Goal: Task Accomplishment & Management: Complete application form

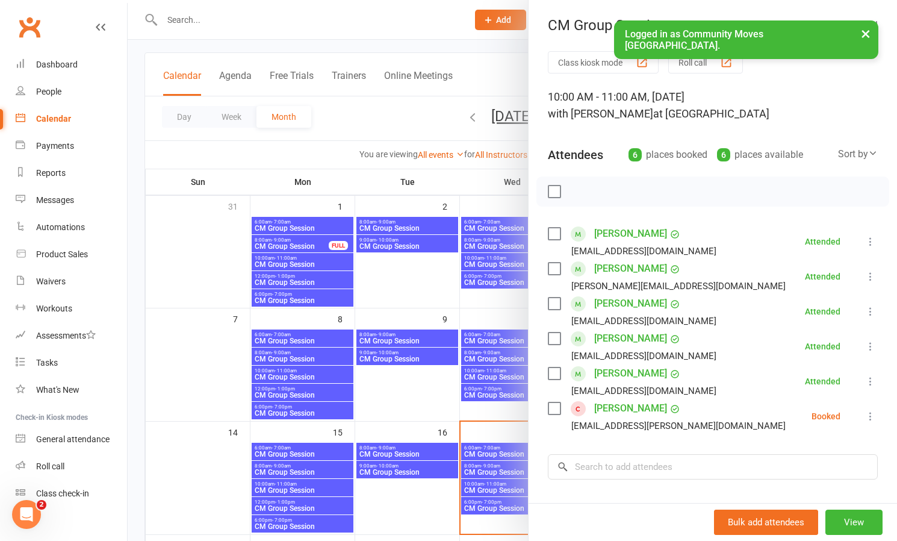
scroll to position [95, 0]
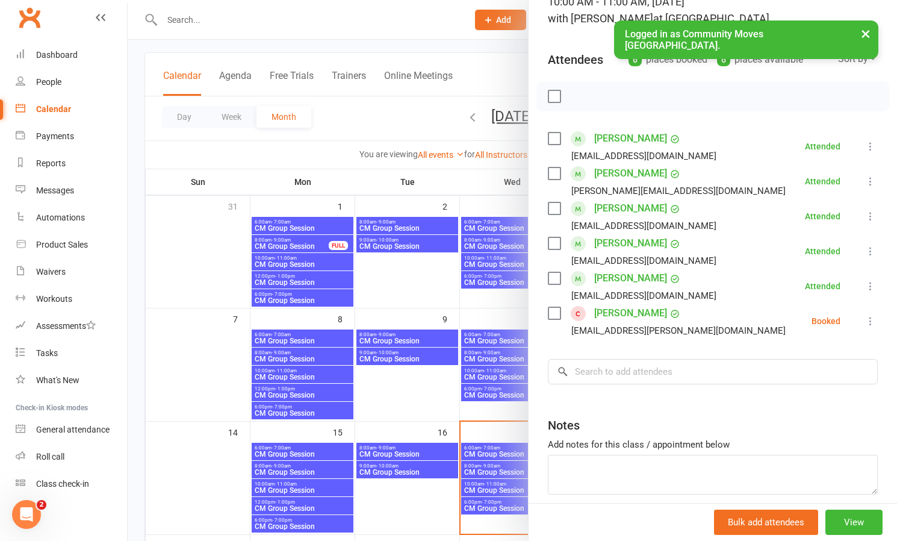
click at [867, 317] on icon at bounding box center [870, 321] width 12 height 12
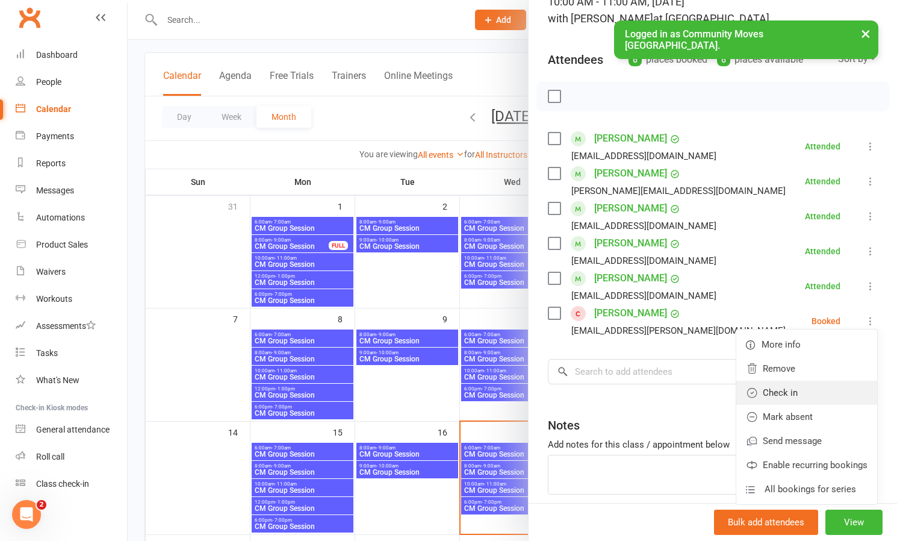
click at [782, 390] on link "Check in" at bounding box center [806, 392] width 141 height 24
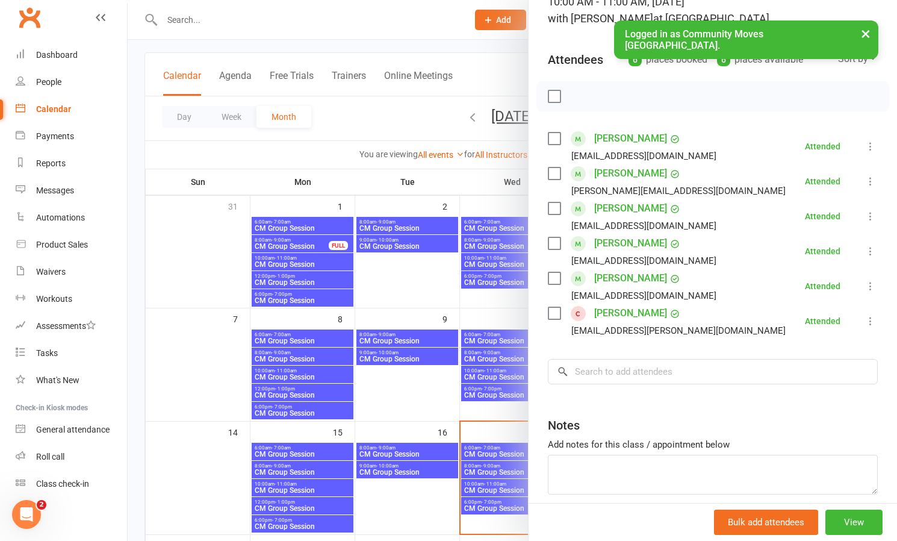
click at [420, 290] on div at bounding box center [512, 270] width 769 height 541
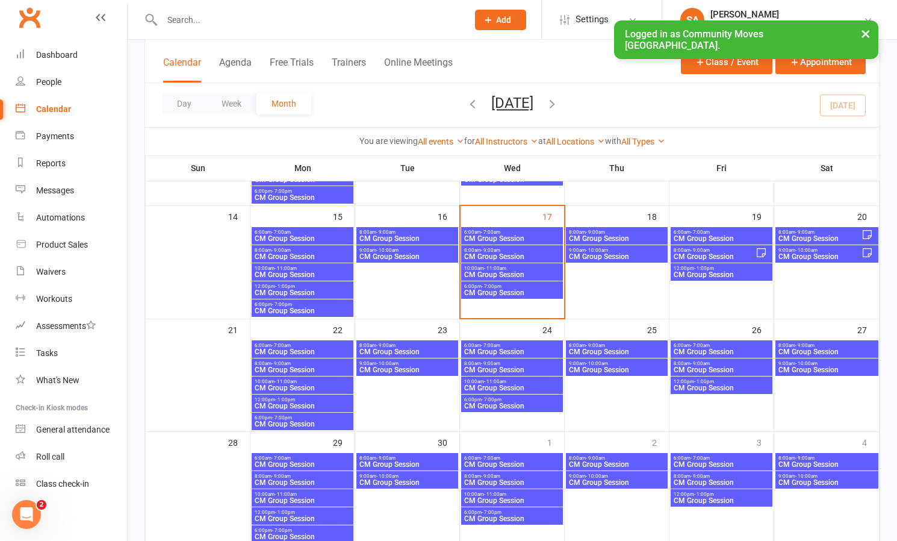
scroll to position [276, 0]
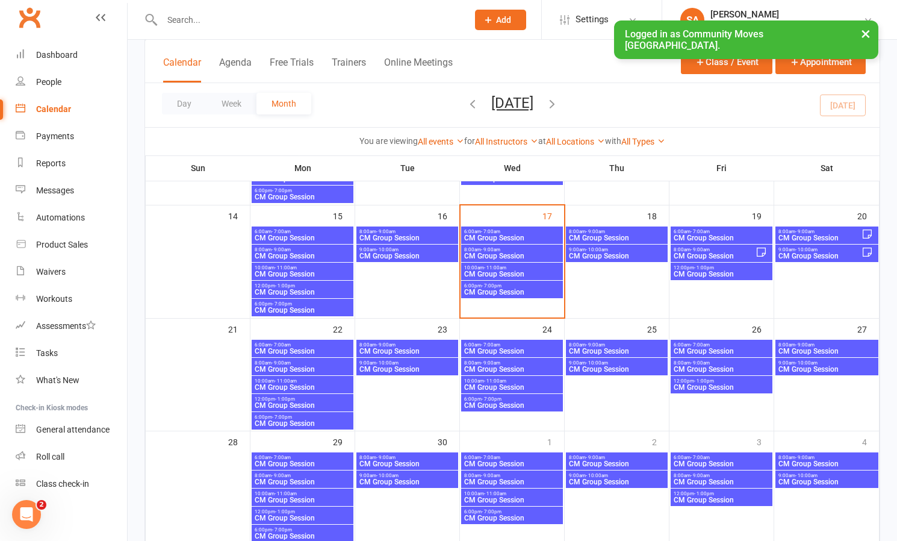
click at [503, 270] on span "CM Group Session" at bounding box center [512, 273] width 97 height 7
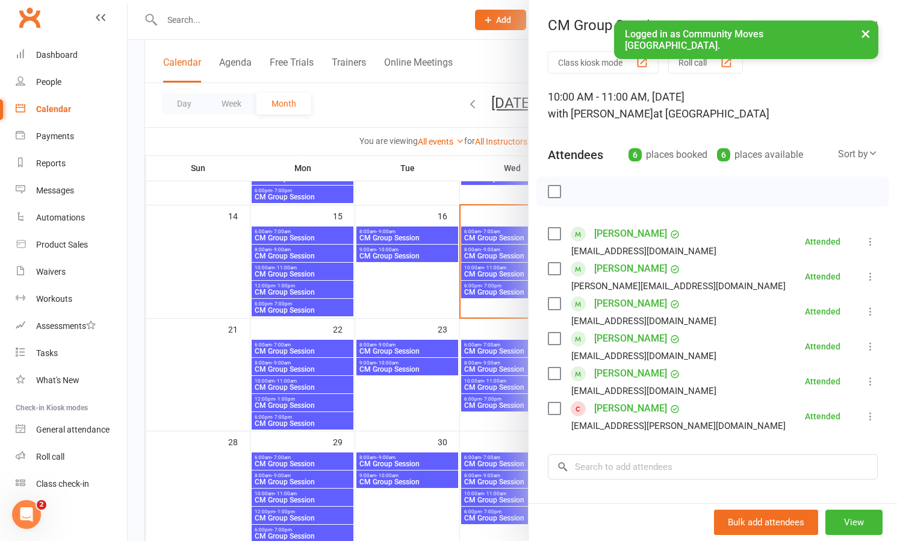
click at [615, 372] on link "[PERSON_NAME]" at bounding box center [630, 373] width 73 height 19
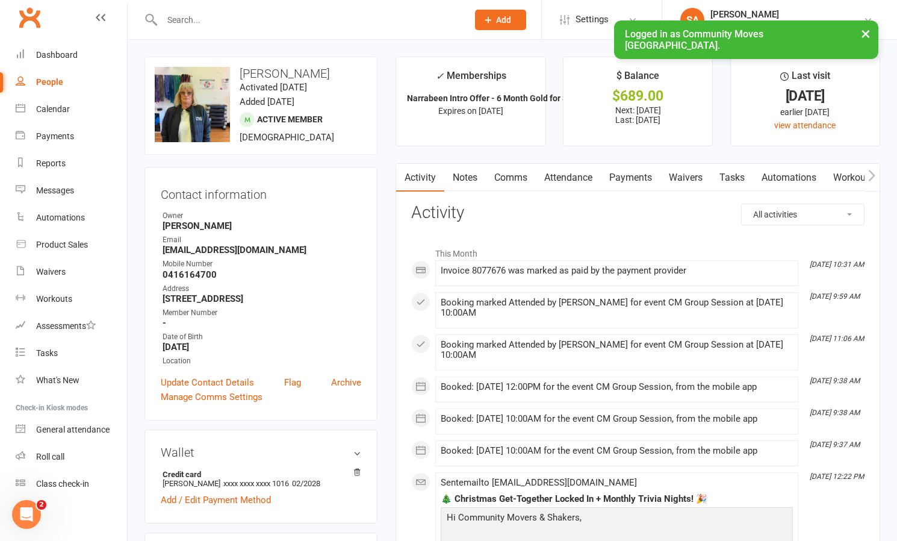
click at [511, 21] on span "Add" at bounding box center [503, 20] width 15 height 10
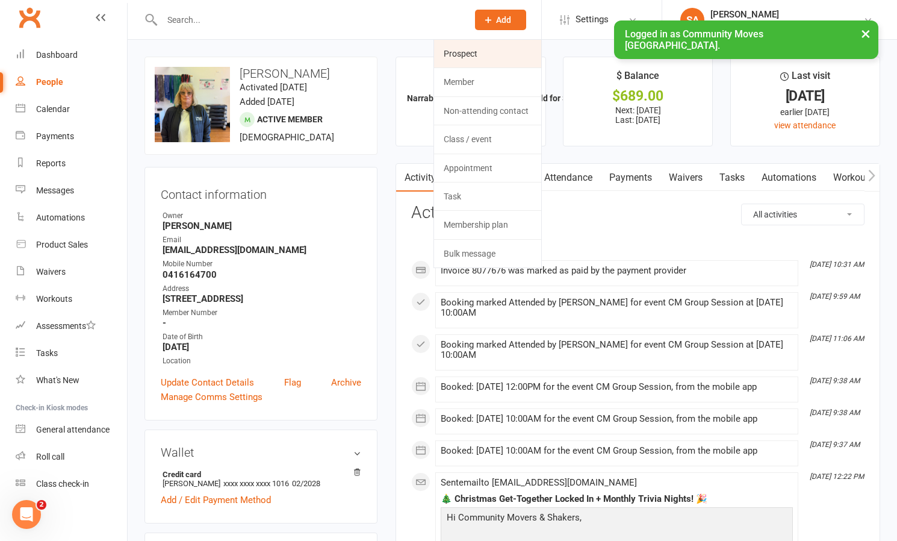
click at [514, 52] on link "Prospect" at bounding box center [487, 54] width 107 height 28
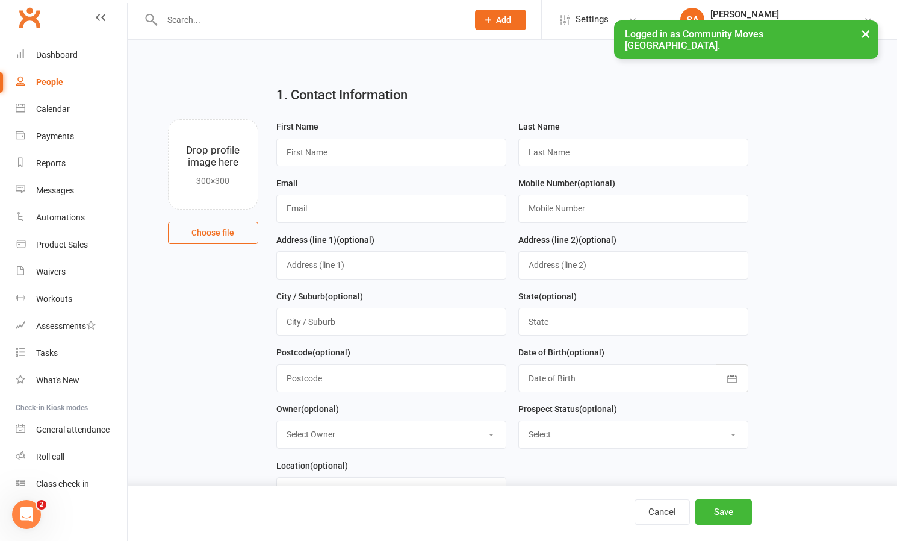
click at [217, 19] on input "text" at bounding box center [308, 19] width 301 height 17
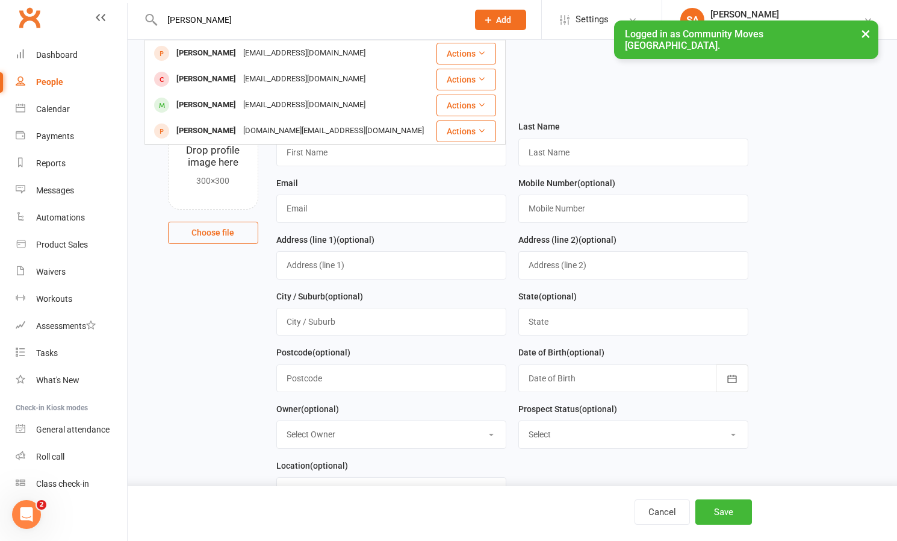
type input "[PERSON_NAME]"
drag, startPoint x: 543, startPoint y: 16, endPoint x: 533, endPoint y: 26, distance: 14.1
click at [511, 16] on span "Add" at bounding box center [503, 20] width 15 height 10
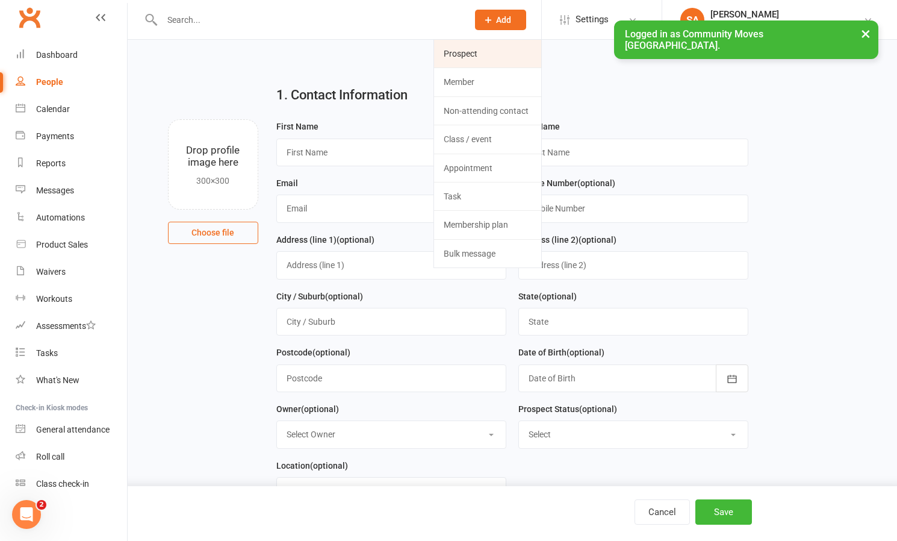
click at [521, 56] on link "Prospect" at bounding box center [487, 54] width 107 height 28
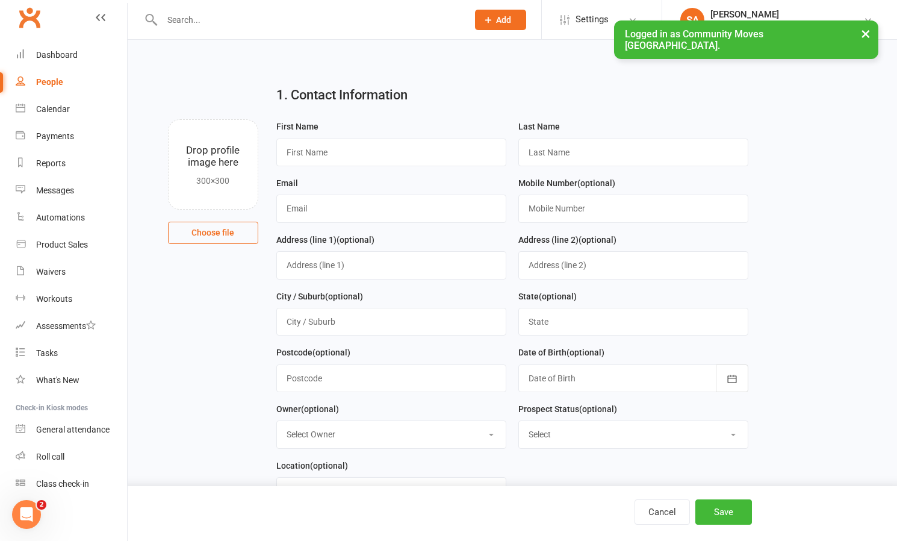
scroll to position [4, 0]
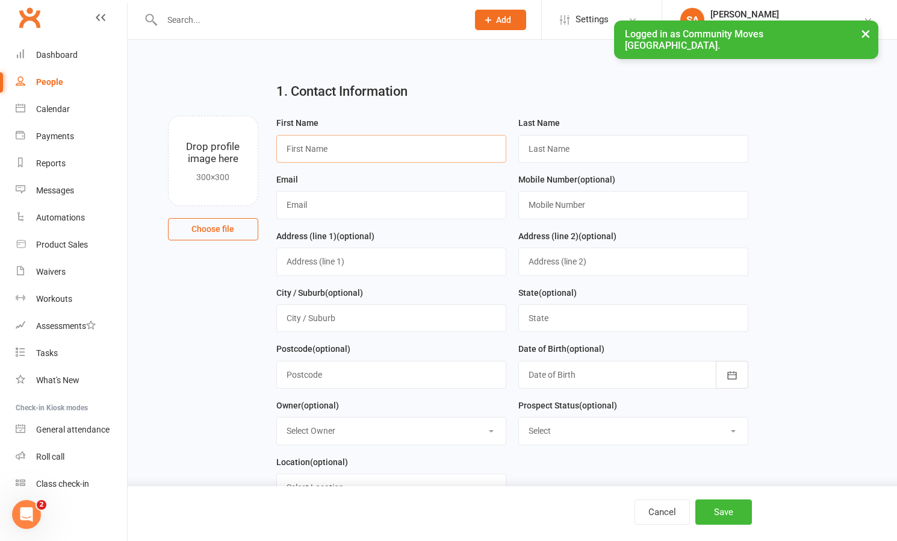
click at [329, 152] on input "text" at bounding box center [391, 149] width 230 height 28
type input "[PERSON_NAME]"
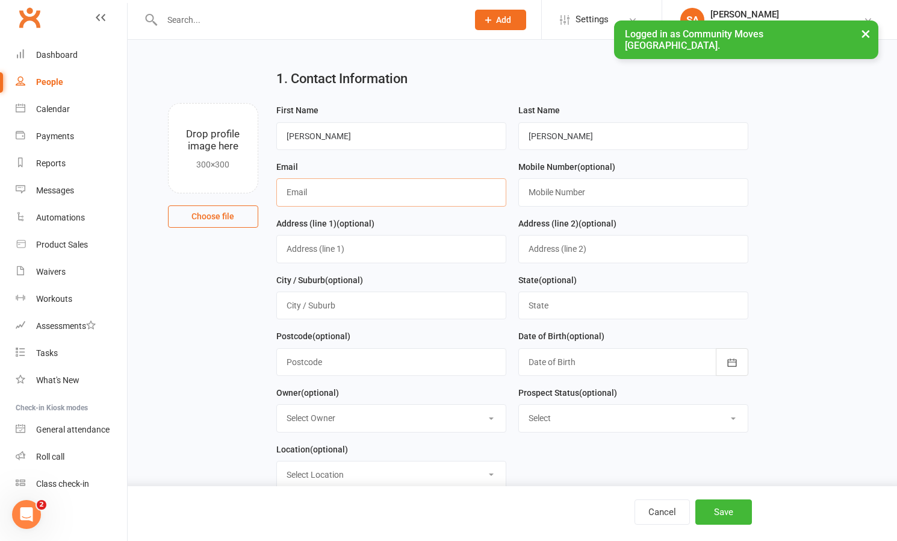
scroll to position [17, 0]
click at [427, 193] on input "text" at bounding box center [391, 192] width 230 height 28
paste input "[EMAIL_ADDRESS][DOMAIN_NAME]"
type input "[EMAIL_ADDRESS][DOMAIN_NAME]"
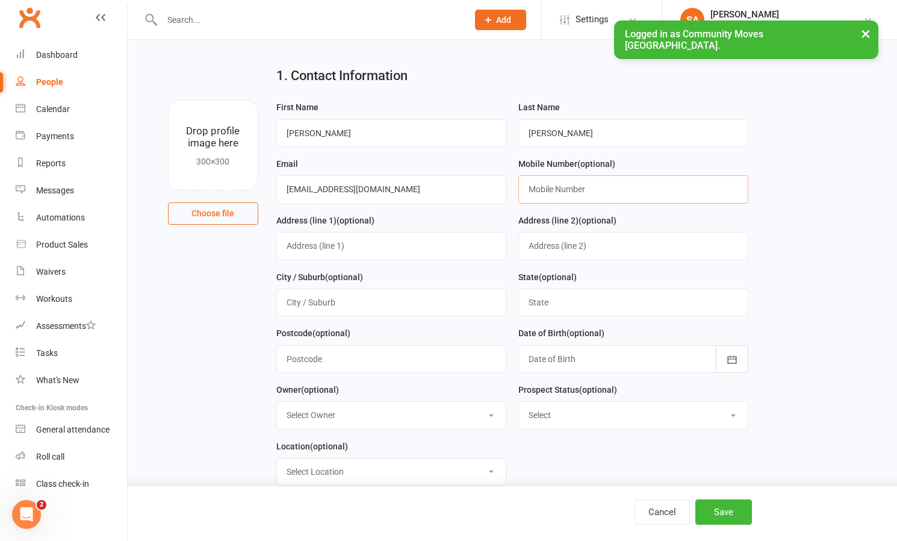
scroll to position [22, 0]
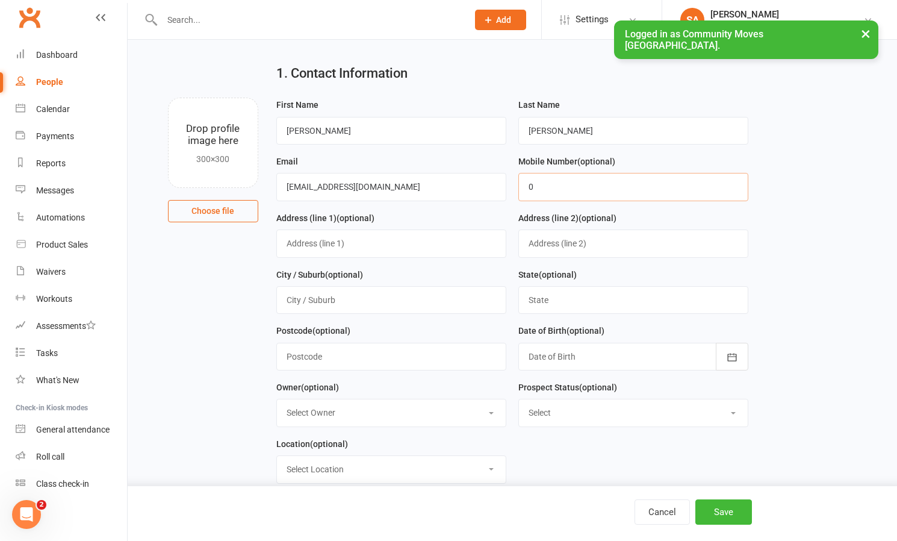
paste input "401383938"
type input "0401383938"
click at [721, 513] on button "Save" at bounding box center [723, 511] width 57 height 25
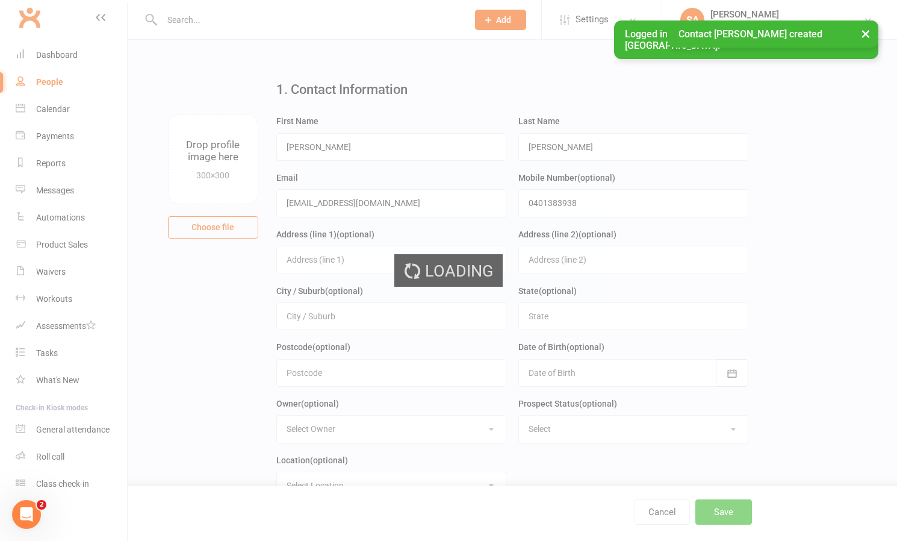
scroll to position [0, 0]
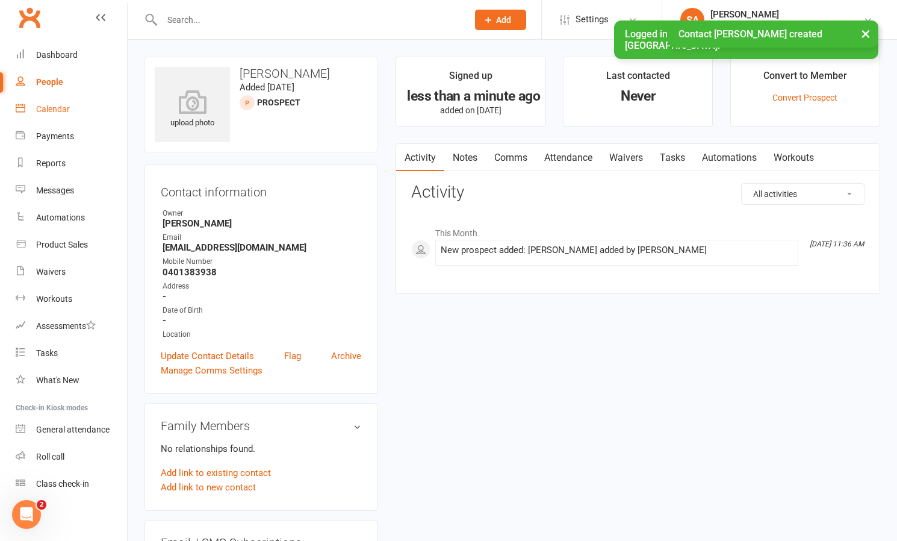
click at [64, 108] on div "Calendar" at bounding box center [53, 109] width 34 height 10
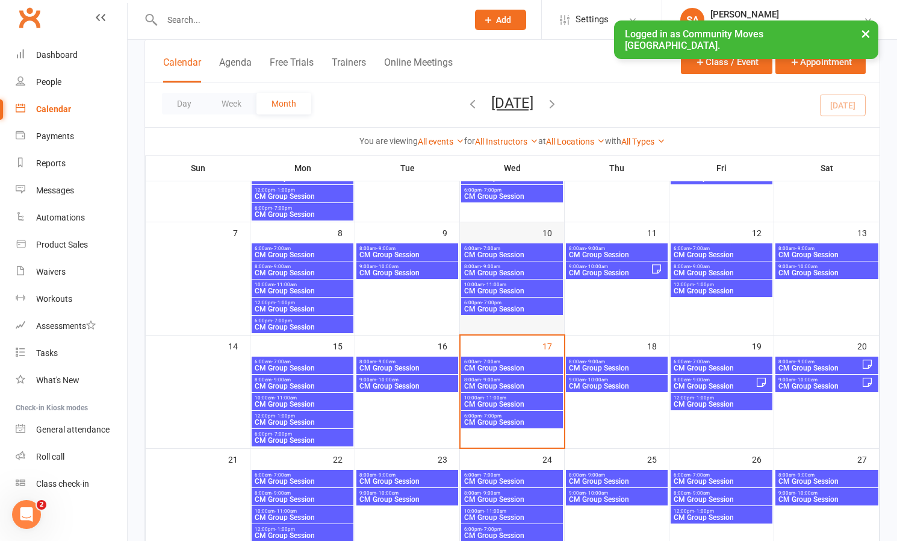
scroll to position [147, 0]
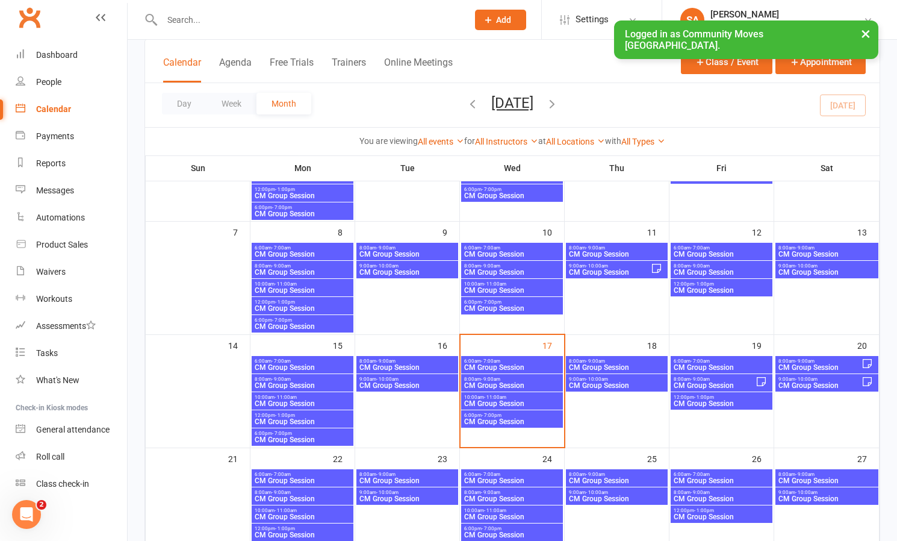
click at [609, 378] on span "9:00am - 10:00am" at bounding box center [616, 378] width 97 height 5
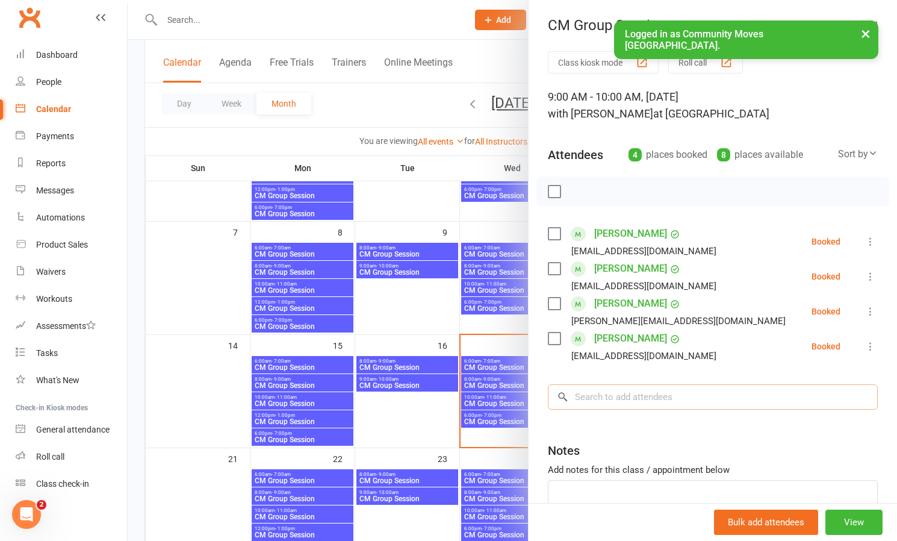
click at [631, 399] on input "search" at bounding box center [713, 396] width 330 height 25
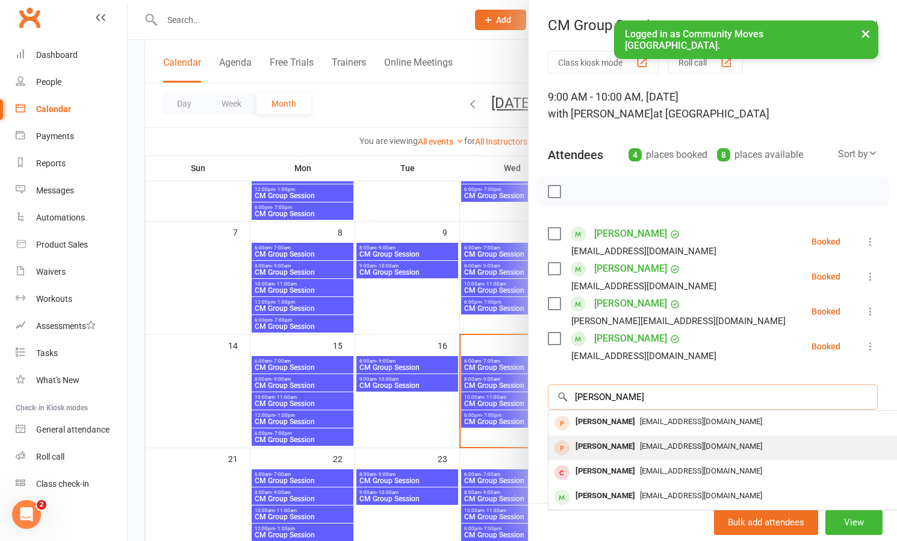
type input "[PERSON_NAME]"
click at [625, 442] on div "[PERSON_NAME]" at bounding box center [605, 446] width 69 height 17
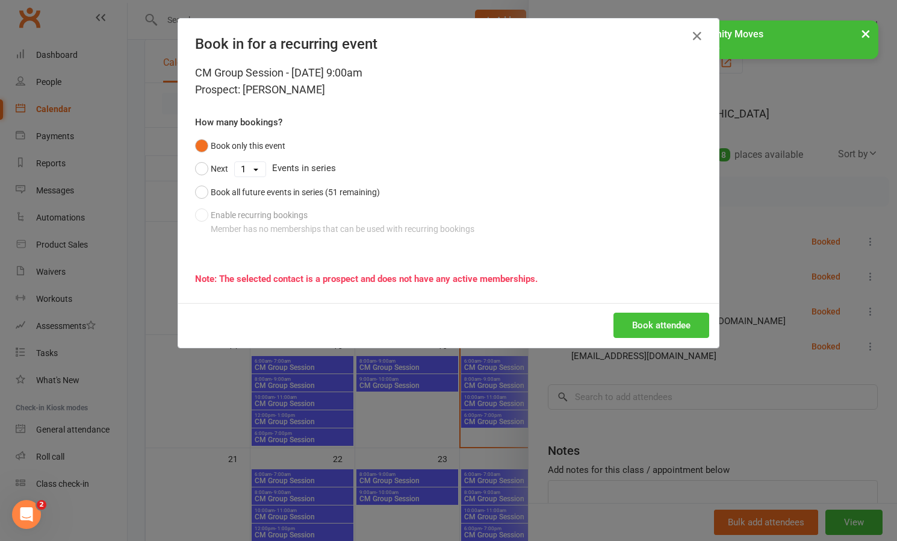
click at [644, 330] on button "Book attendee" at bounding box center [661, 324] width 96 height 25
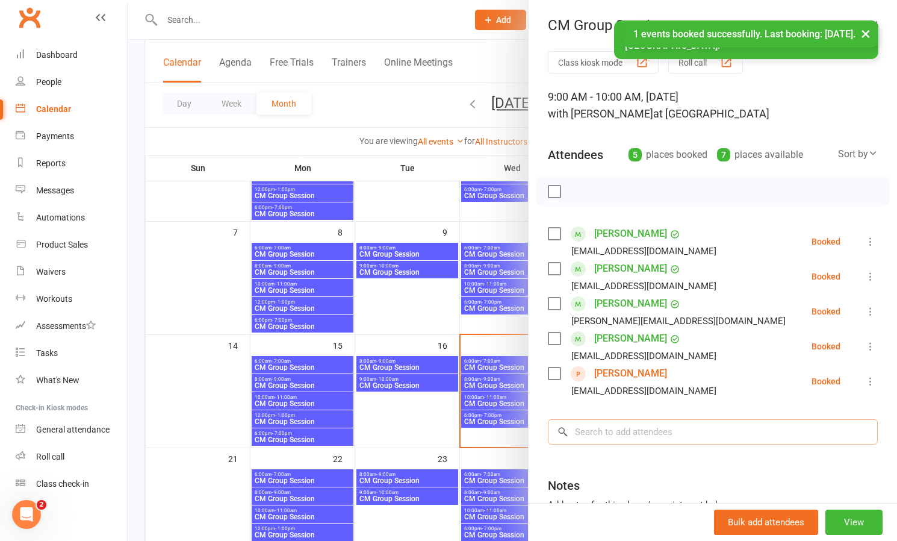
click at [645, 427] on input "search" at bounding box center [713, 431] width 330 height 25
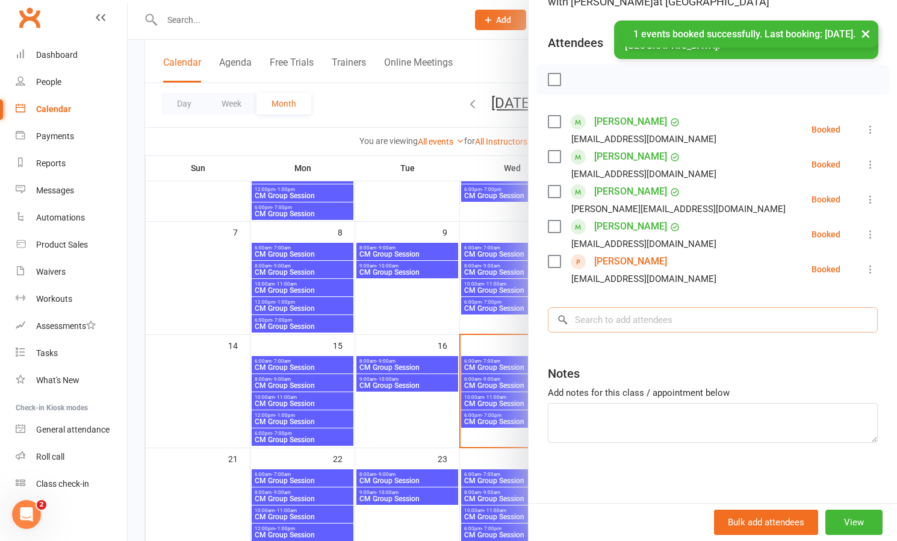
scroll to position [112, 0]
click at [598, 415] on textarea at bounding box center [713, 423] width 330 height 40
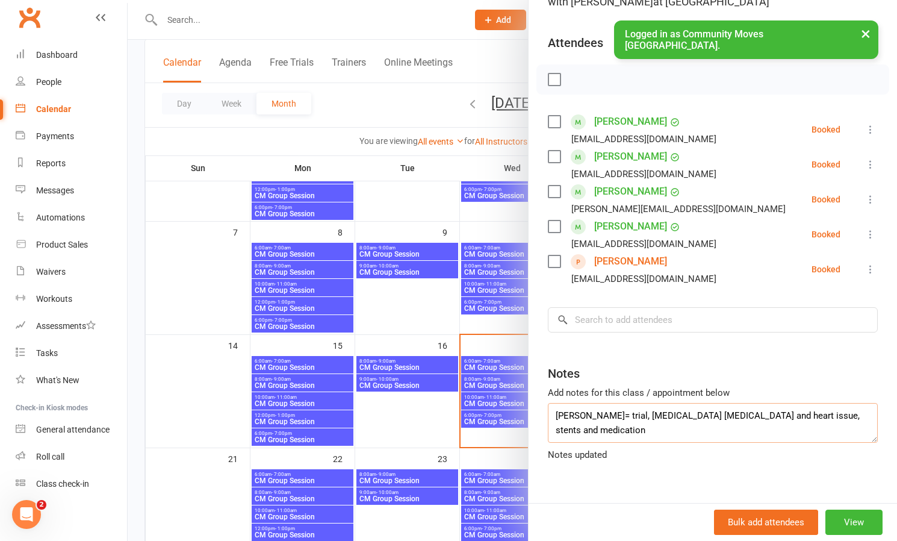
type textarea "[PERSON_NAME]= trial, [MEDICAL_DATA] [MEDICAL_DATA] and heart issue, stents and…"
click at [739, 467] on div "Class kiosk mode Roll call 9:00 AM - 10:00 AM, [DATE] with [PERSON_NAME] at [GE…" at bounding box center [713, 220] width 368 height 563
click at [606, 264] on link "[PERSON_NAME]" at bounding box center [630, 261] width 73 height 19
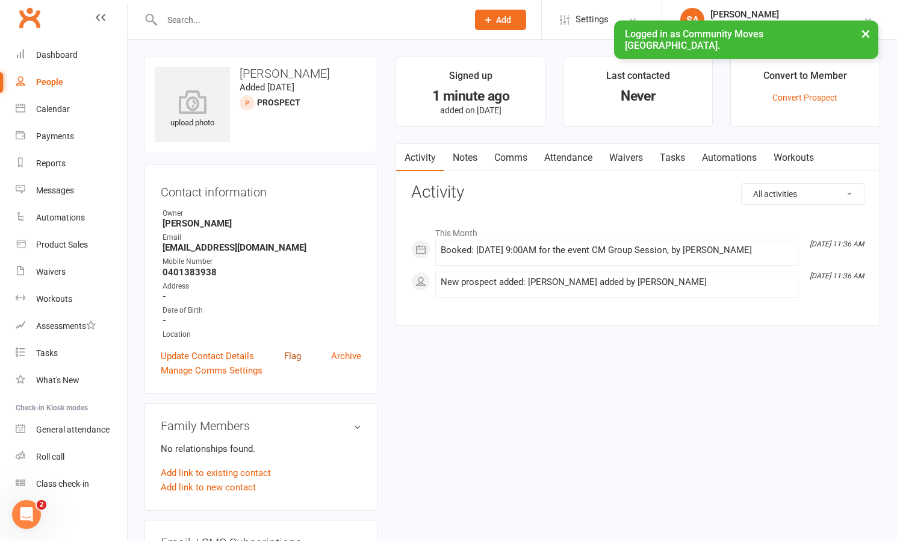
click at [297, 356] on link "Flag" at bounding box center [292, 356] width 17 height 14
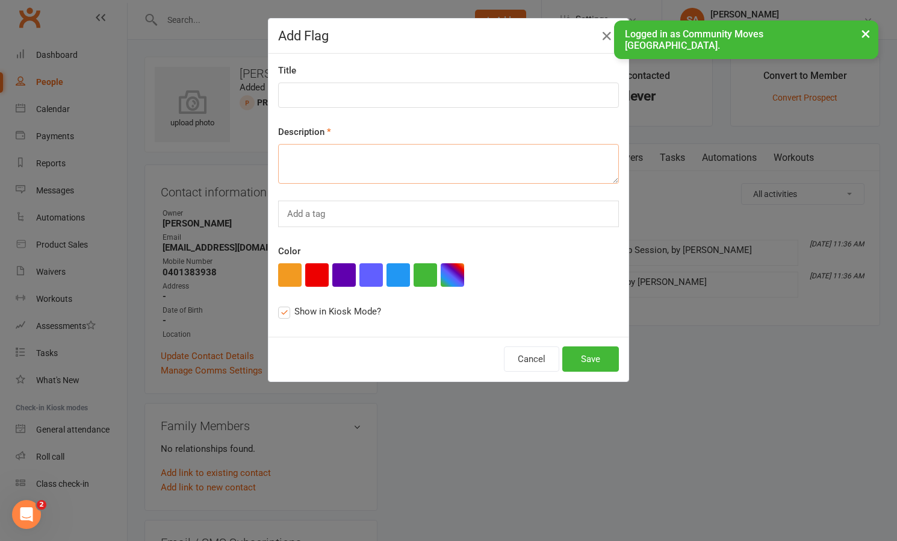
click at [339, 160] on textarea at bounding box center [448, 164] width 341 height 40
drag, startPoint x: 499, startPoint y: 158, endPoint x: 469, endPoint y: 158, distance: 30.1
click at [469, 158] on textarea "[MEDICAL_DATA], medicated and stents. [MEDICAL_DATA] [MEDICAL_DATA]" at bounding box center [448, 164] width 341 height 40
type textarea "[MEDICAL_DATA], medicated and stents. Osteo [MEDICAL_DATA]"
click at [579, 362] on button "Save" at bounding box center [590, 358] width 57 height 25
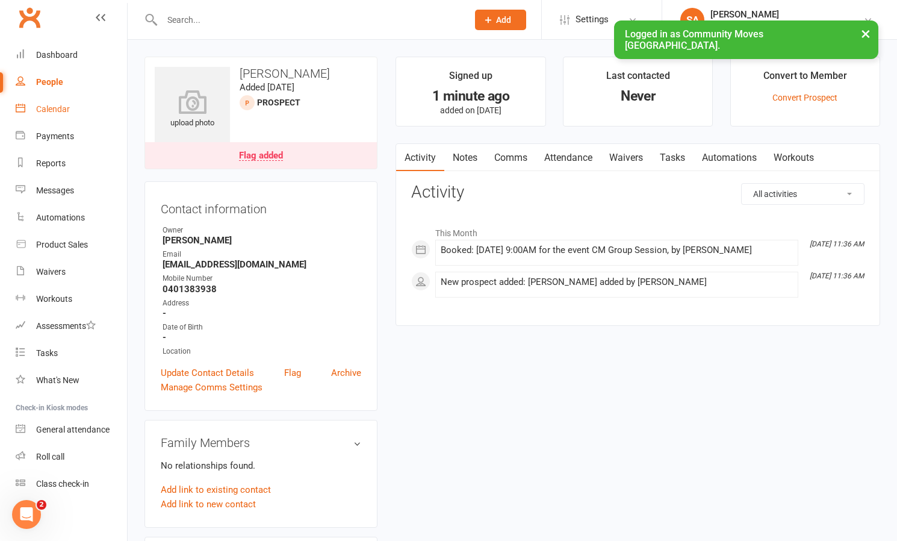
click at [62, 108] on div "Calendar" at bounding box center [53, 109] width 34 height 10
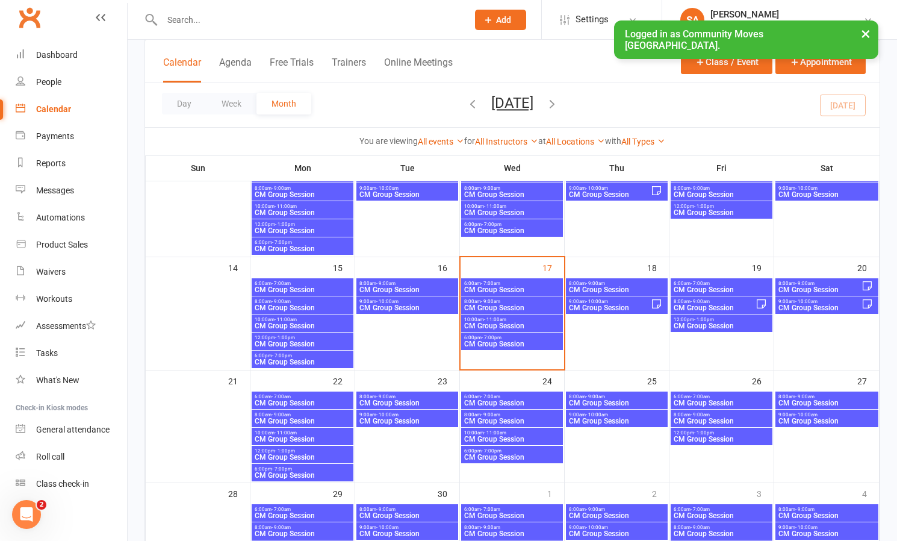
scroll to position [234, 0]
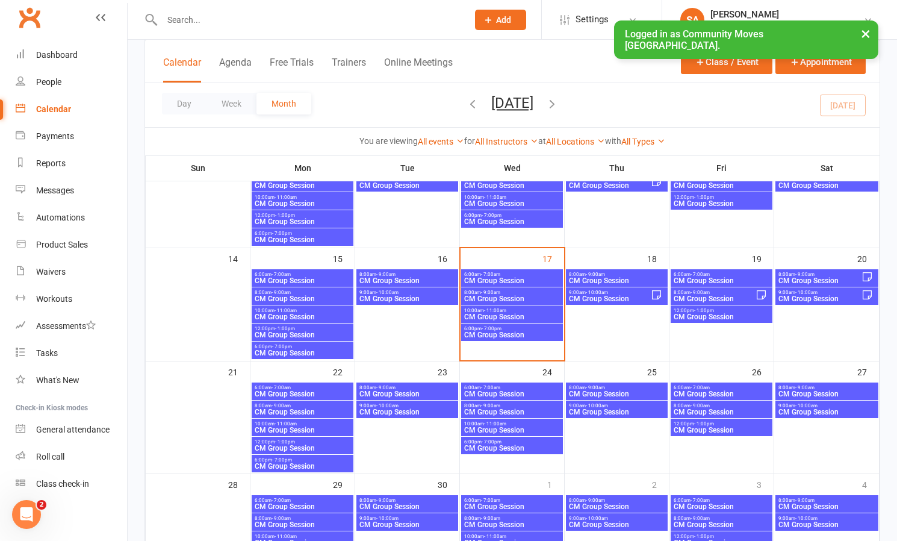
click at [718, 277] on span "CM Group Session" at bounding box center [721, 280] width 97 height 7
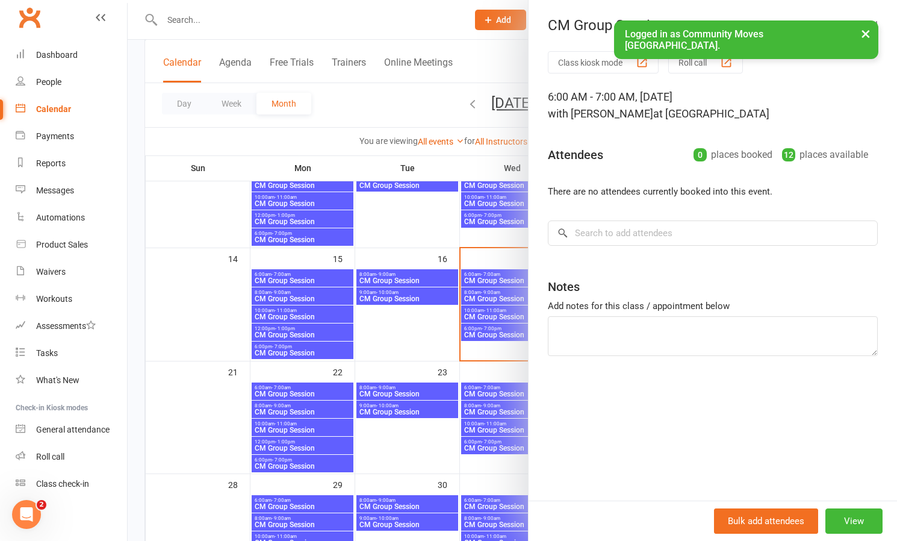
click at [411, 232] on div at bounding box center [512, 270] width 769 height 541
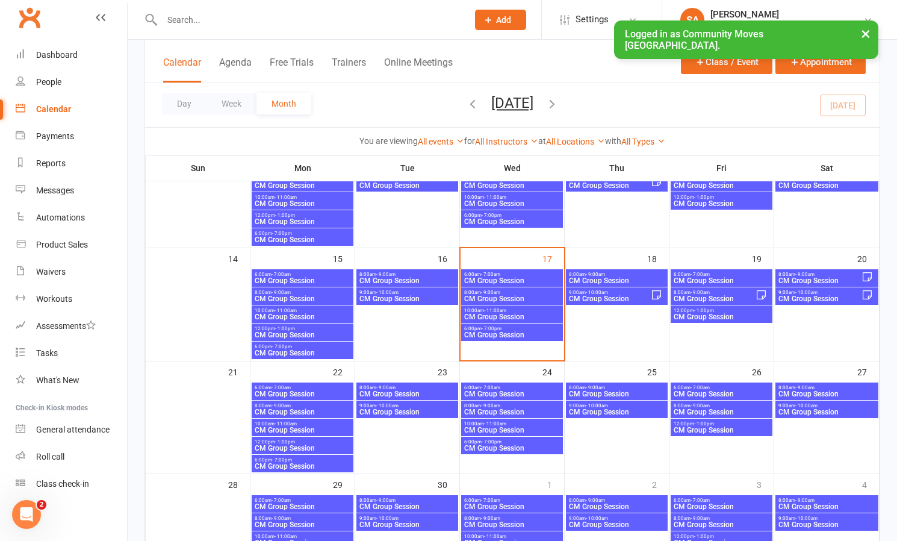
click at [712, 296] on span "CM Group Session" at bounding box center [714, 298] width 82 height 7
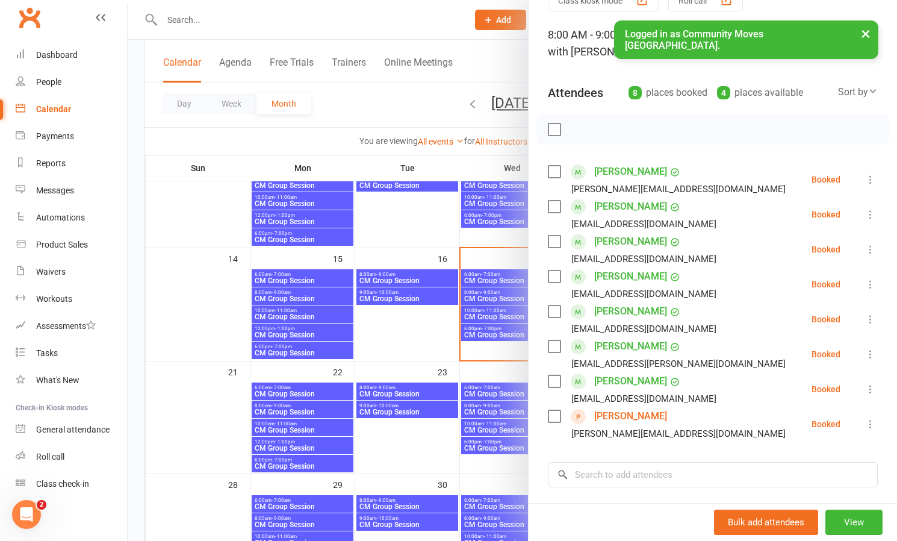
scroll to position [98, 0]
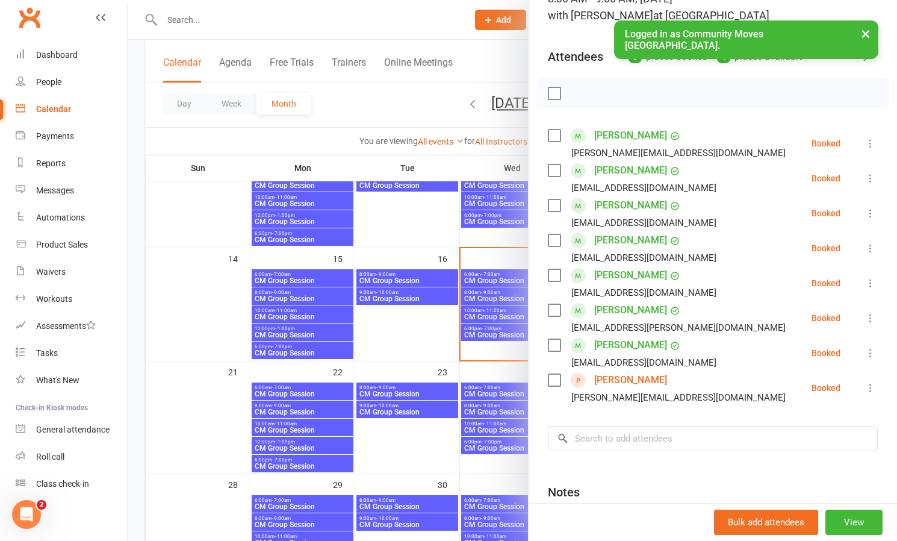
click at [402, 209] on div at bounding box center [512, 270] width 769 height 541
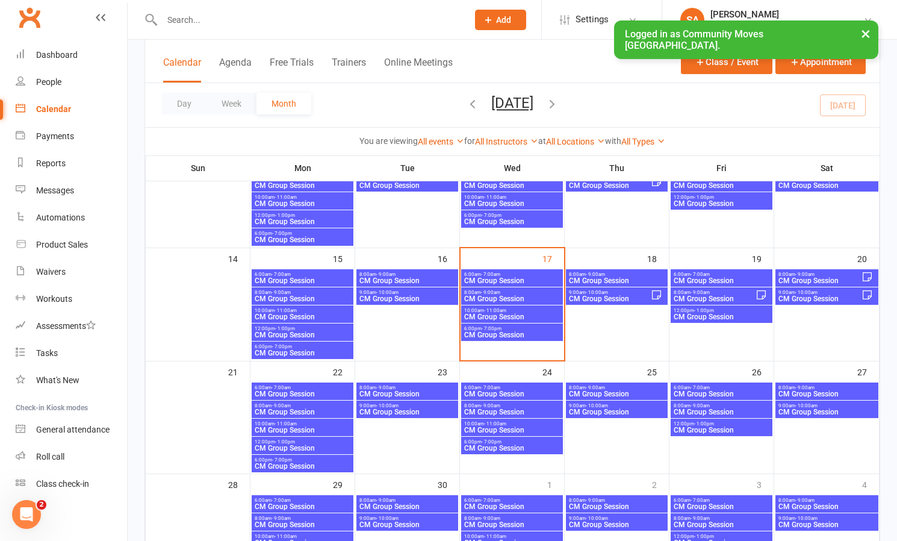
click at [720, 315] on span "CM Group Session" at bounding box center [721, 316] width 97 height 7
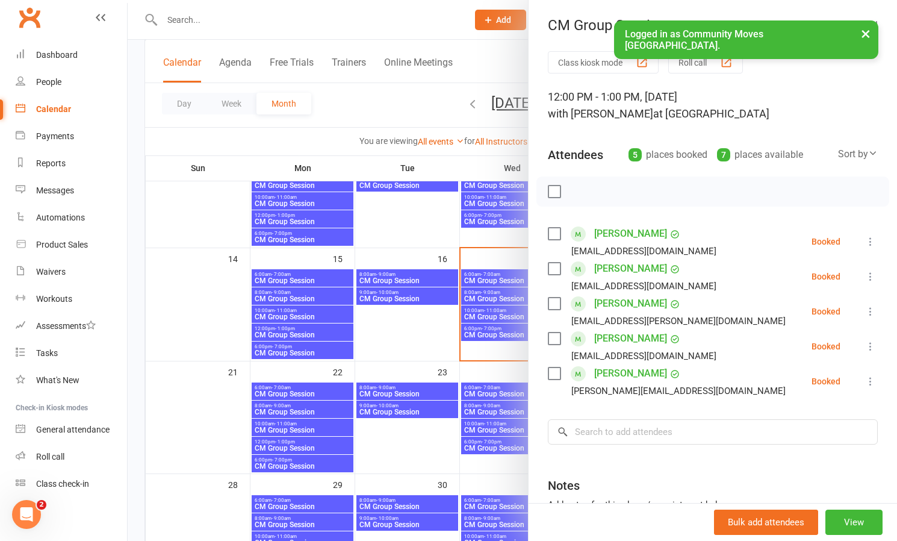
click at [405, 226] on div at bounding box center [512, 270] width 769 height 541
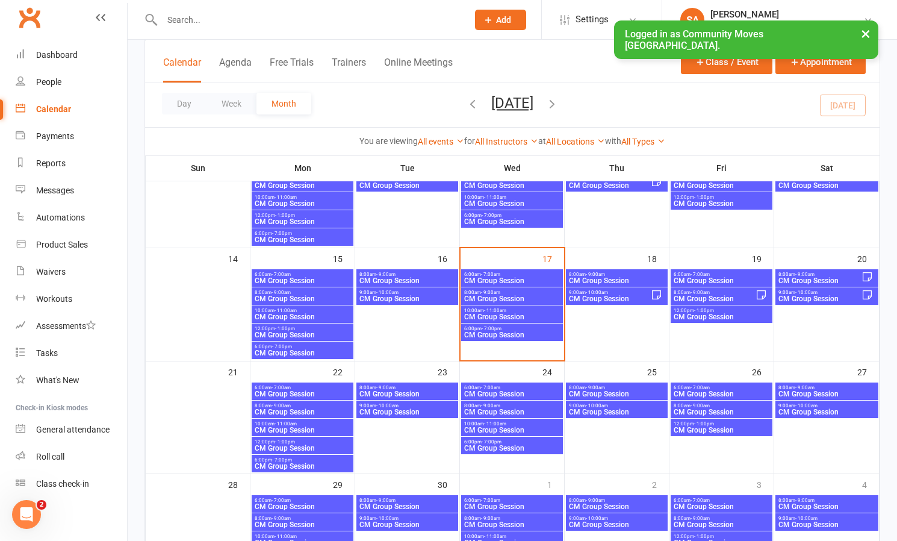
click at [802, 279] on span "CM Group Session" at bounding box center [820, 280] width 84 height 7
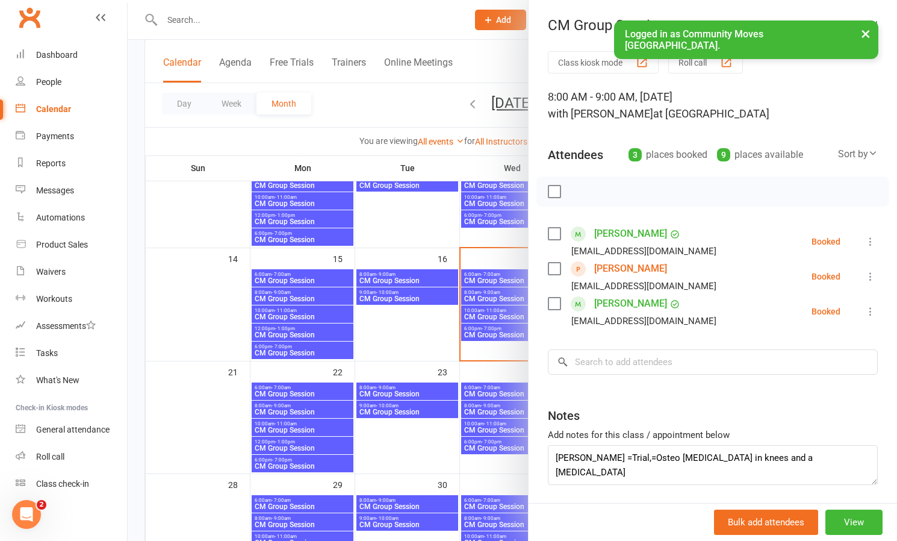
click at [425, 244] on div at bounding box center [512, 270] width 769 height 541
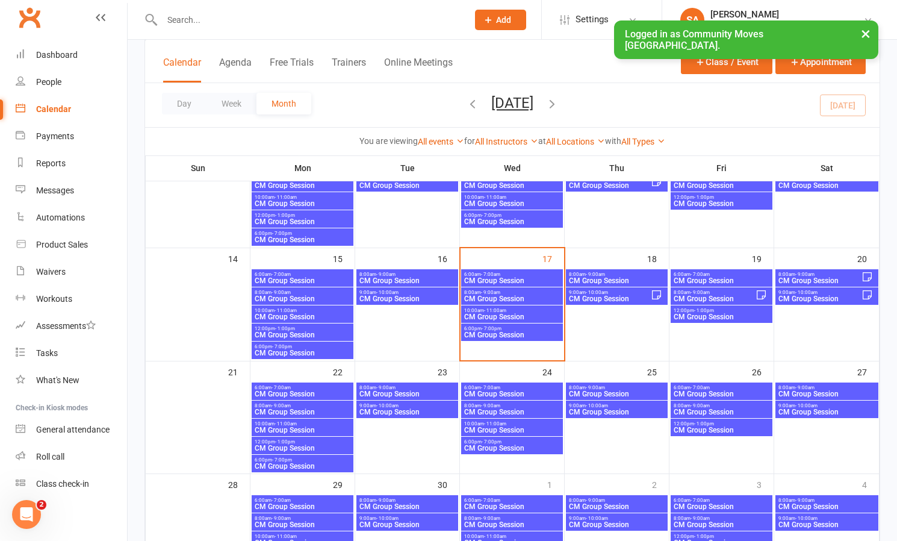
click at [799, 295] on span "CM Group Session" at bounding box center [820, 298] width 84 height 7
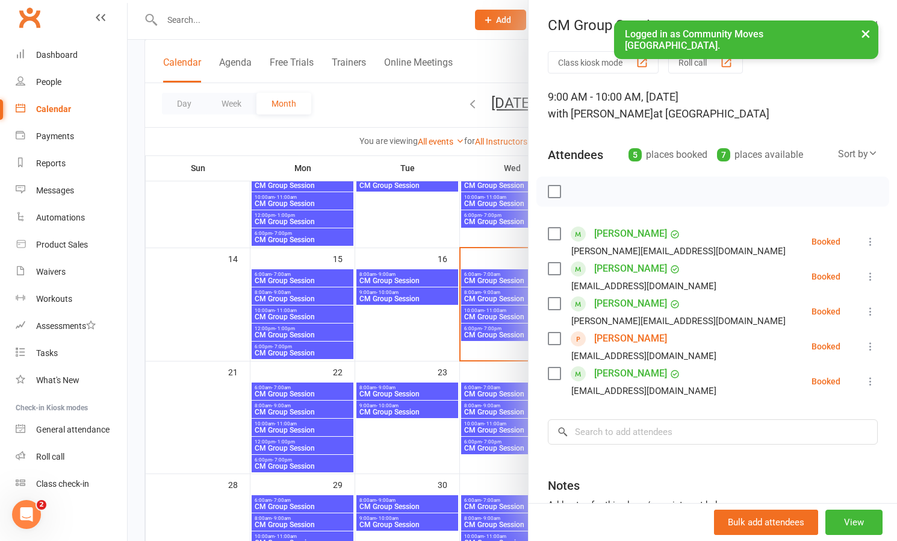
click at [430, 235] on div at bounding box center [512, 270] width 769 height 541
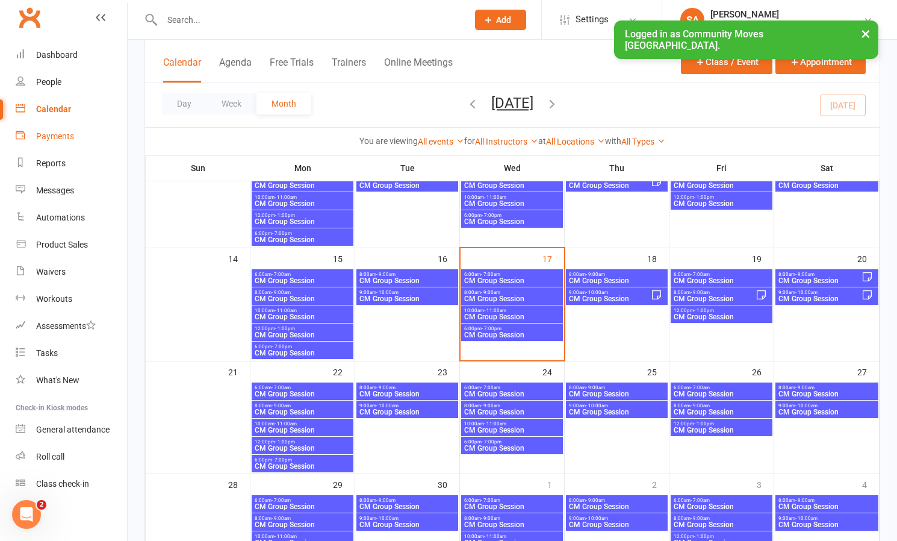
click at [65, 140] on div "Payments" at bounding box center [55, 136] width 38 height 10
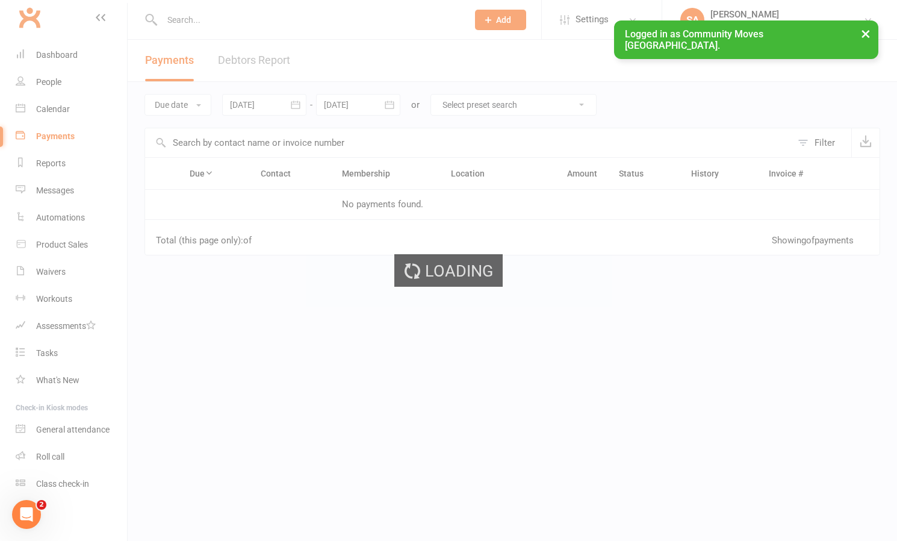
click at [58, 166] on div "Loading" at bounding box center [448, 270] width 897 height 541
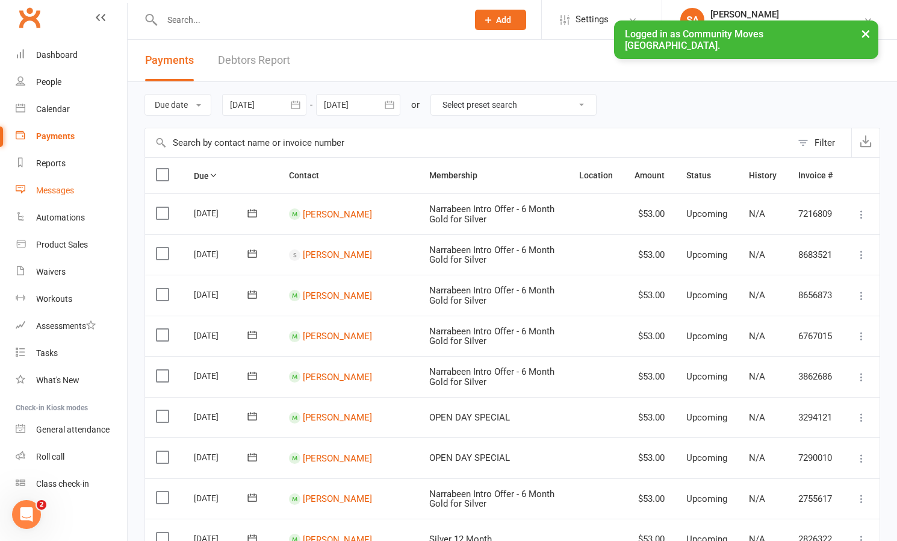
click at [66, 185] on div "Messages" at bounding box center [55, 190] width 38 height 10
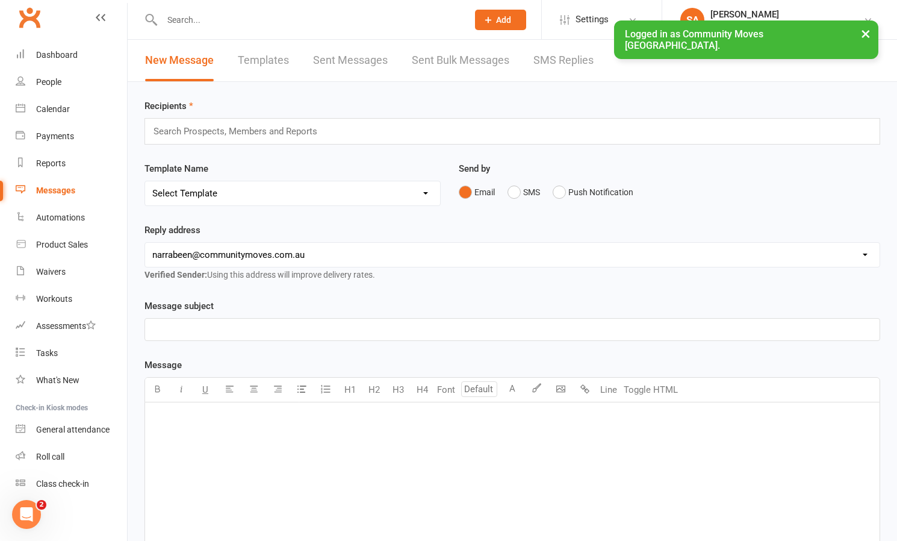
click at [546, 55] on link "SMS Replies" at bounding box center [563, 61] width 60 height 42
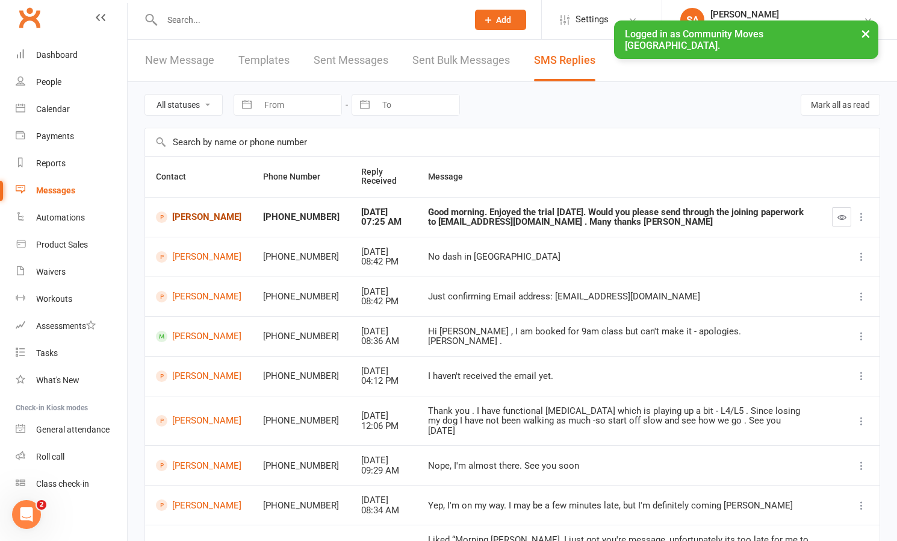
click at [191, 213] on link "[PERSON_NAME]" at bounding box center [198, 216] width 85 height 11
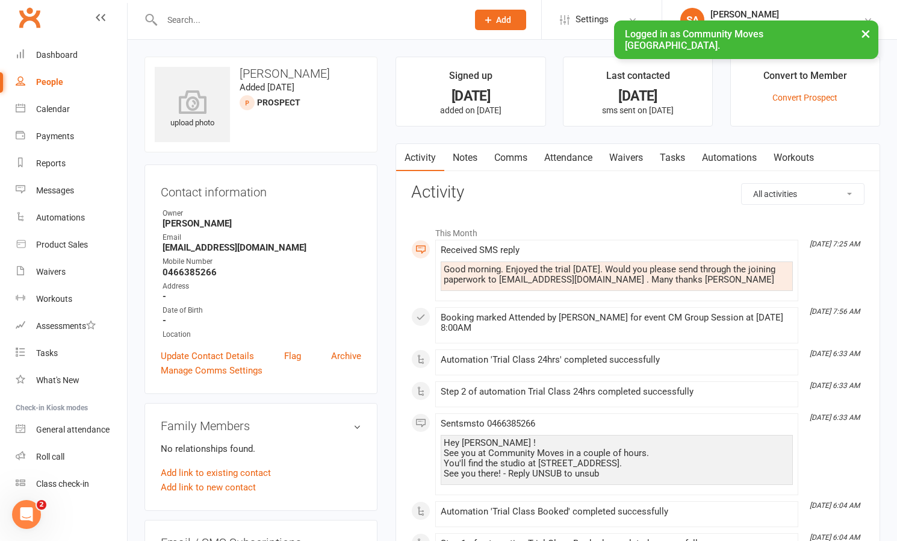
scroll to position [2, 0]
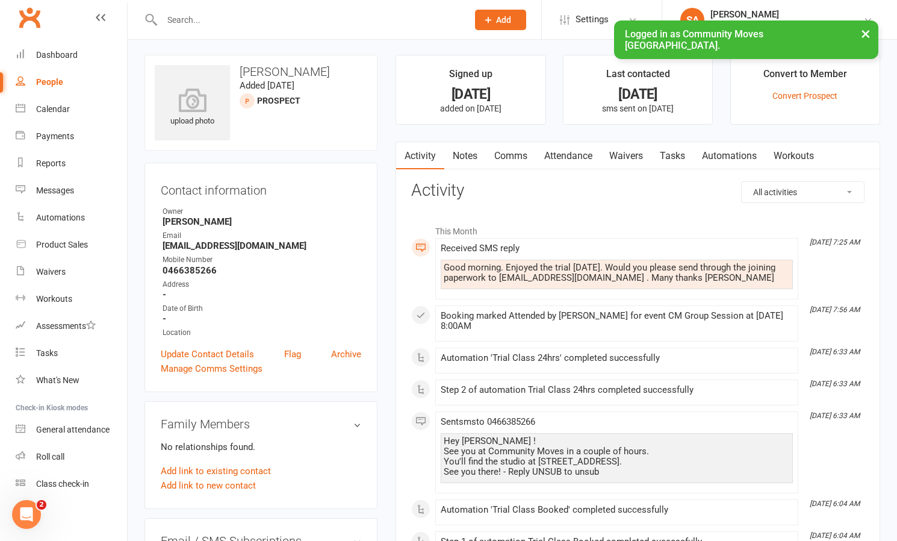
click at [630, 152] on link "Waivers" at bounding box center [626, 156] width 51 height 28
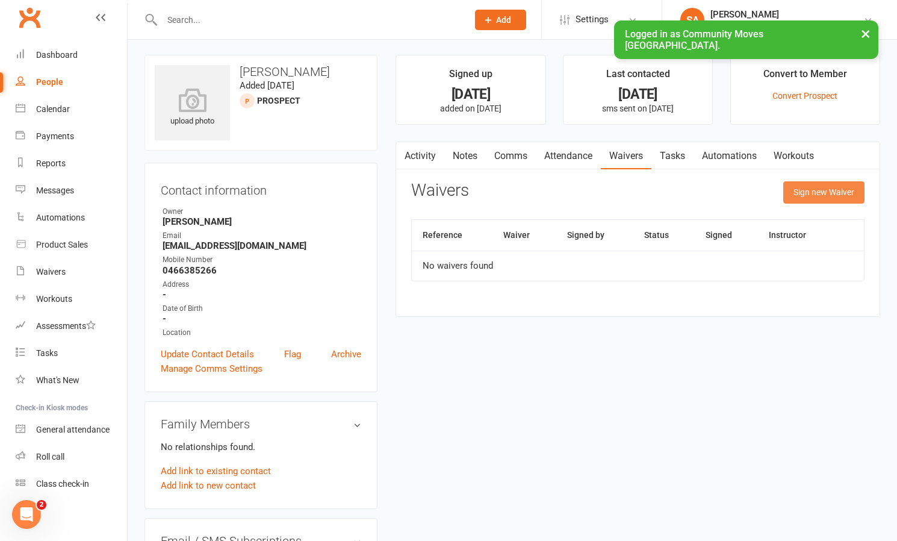
click at [810, 193] on button "Sign new Waiver" at bounding box center [823, 192] width 81 height 22
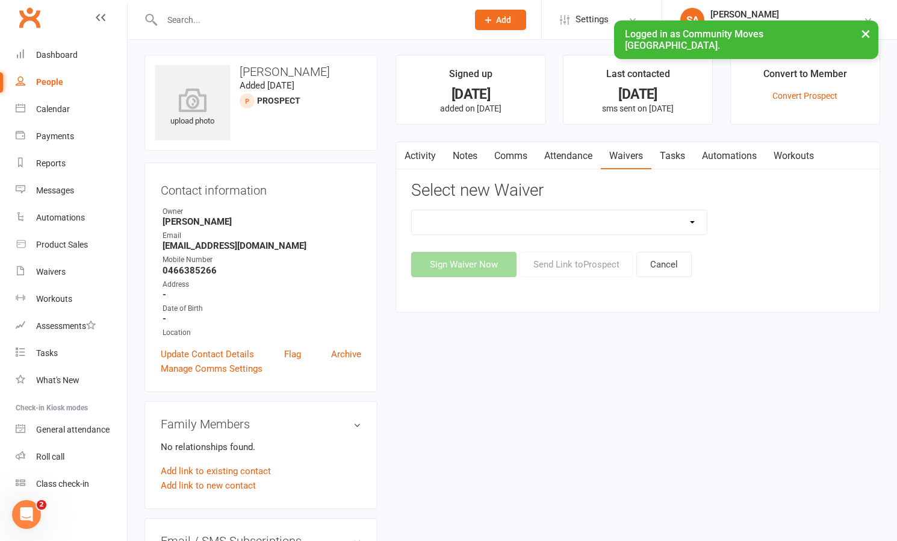
select select "13323"
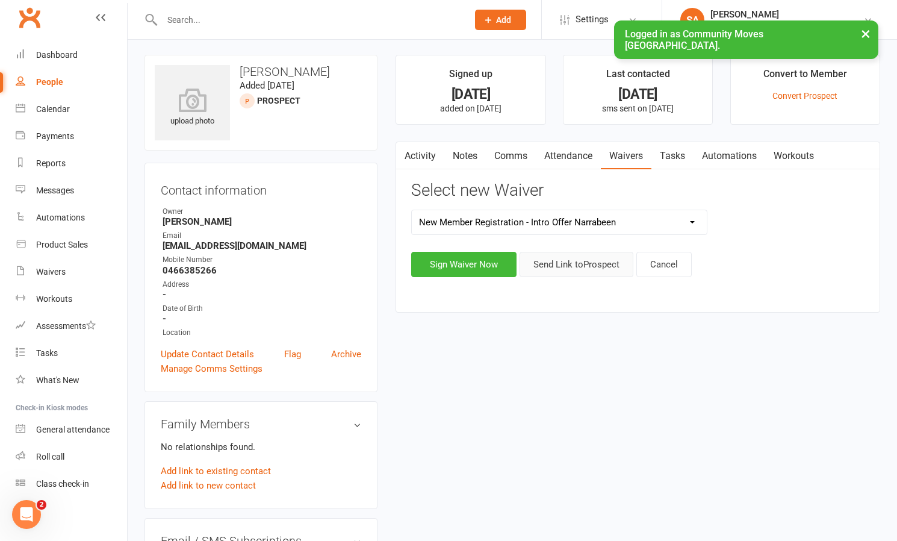
click at [607, 263] on button "Send Link to [GEOGRAPHIC_DATA]" at bounding box center [577, 264] width 114 height 25
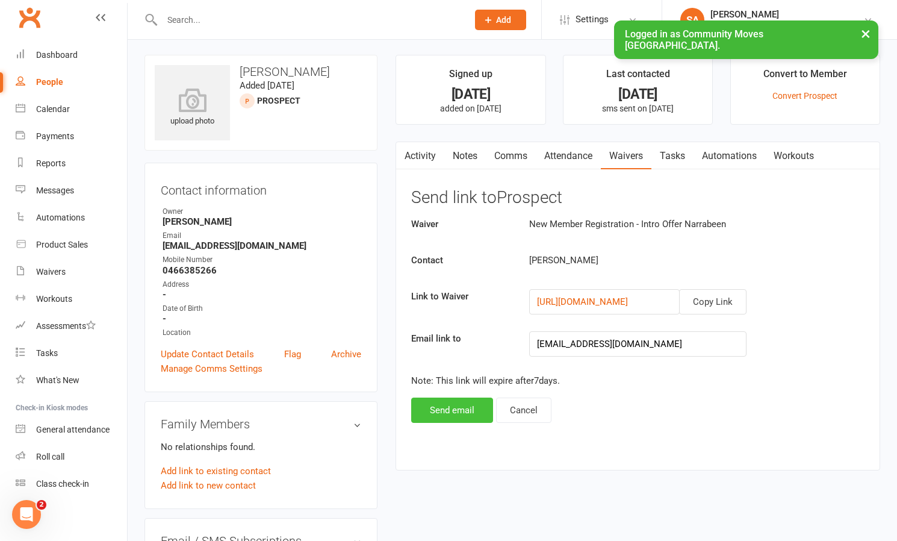
click at [461, 403] on button "Send email" at bounding box center [452, 409] width 82 height 25
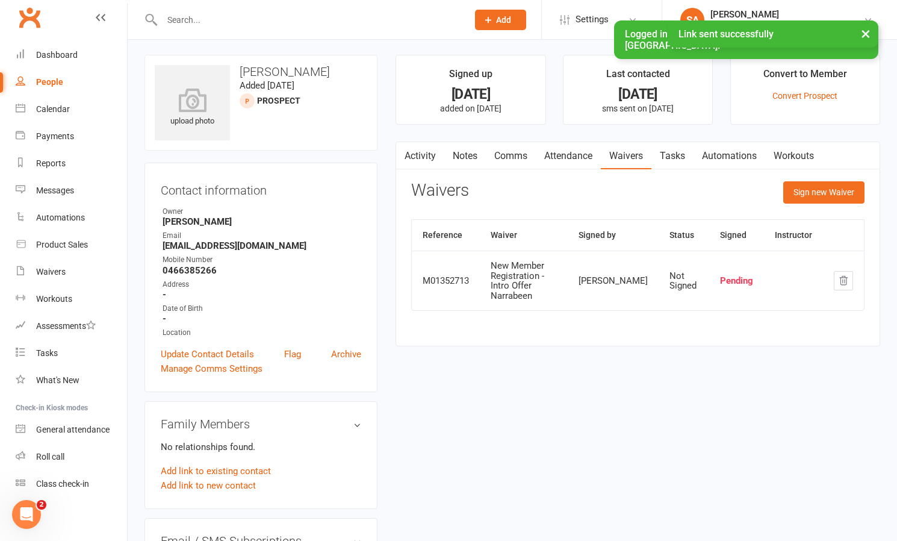
click at [518, 151] on link "Comms" at bounding box center [511, 156] width 50 height 28
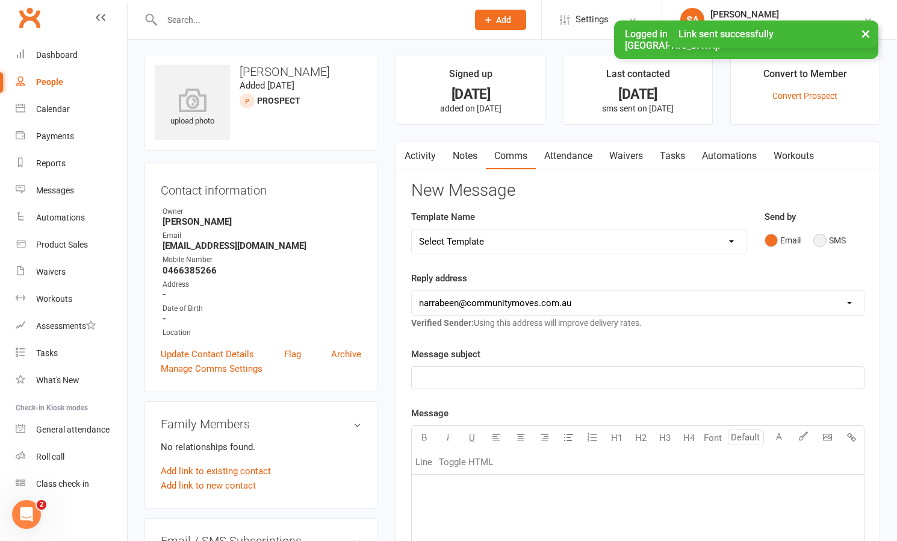
click at [823, 239] on button "SMS" at bounding box center [829, 240] width 33 height 23
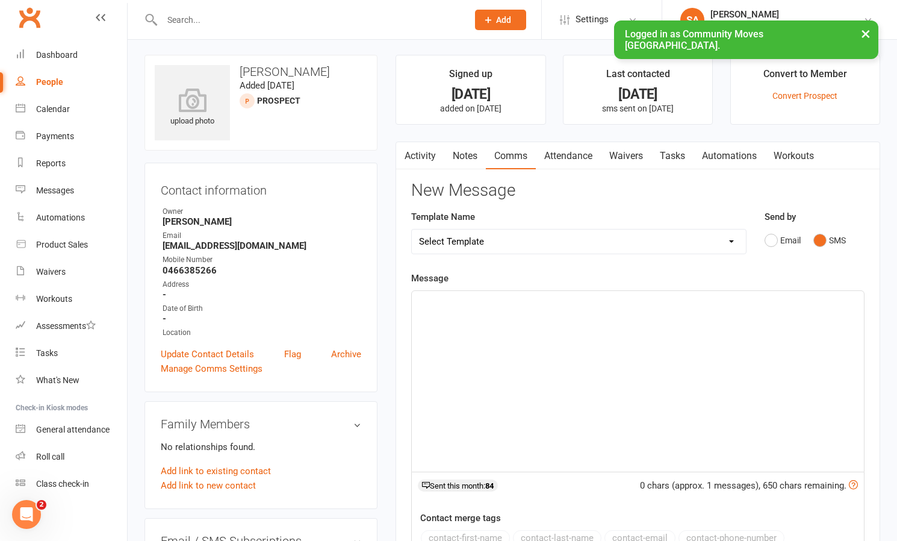
click at [482, 315] on div "﻿" at bounding box center [638, 381] width 452 height 181
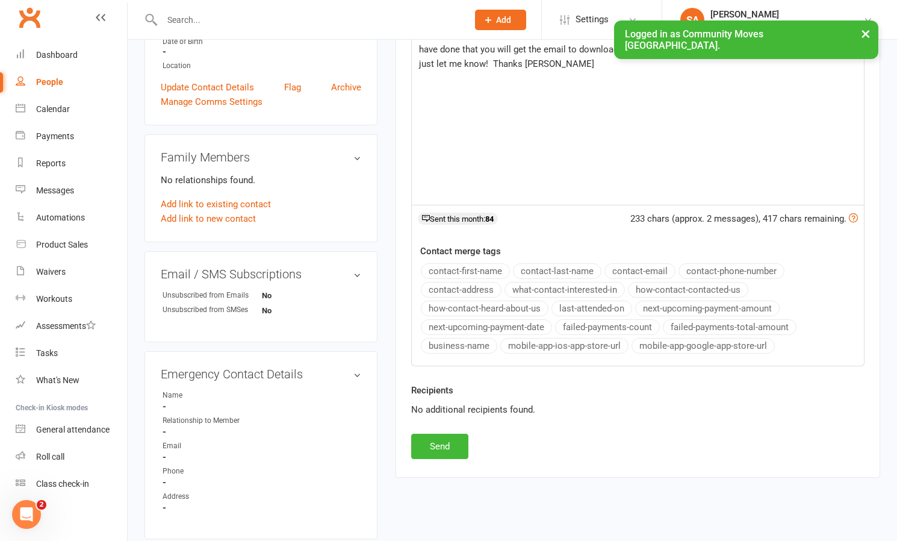
scroll to position [279, 0]
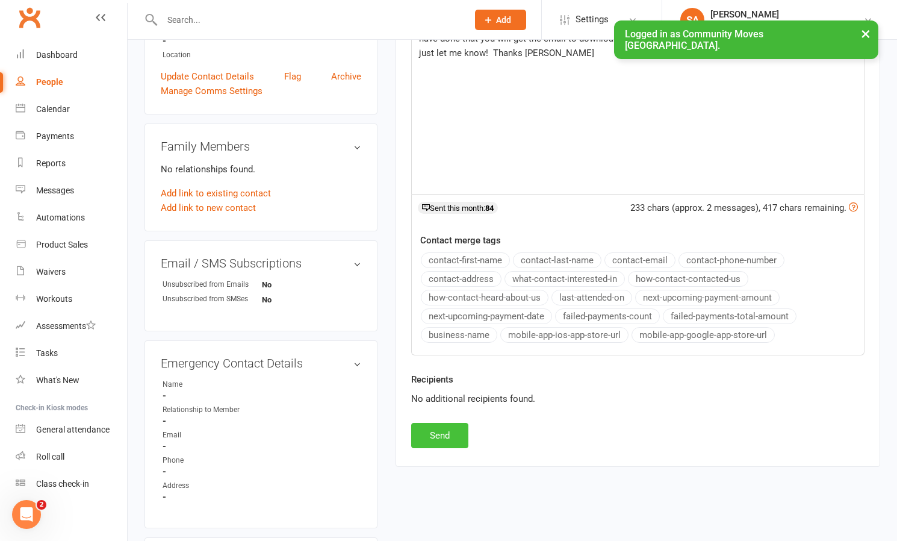
click at [436, 432] on button "Send" at bounding box center [439, 435] width 57 height 25
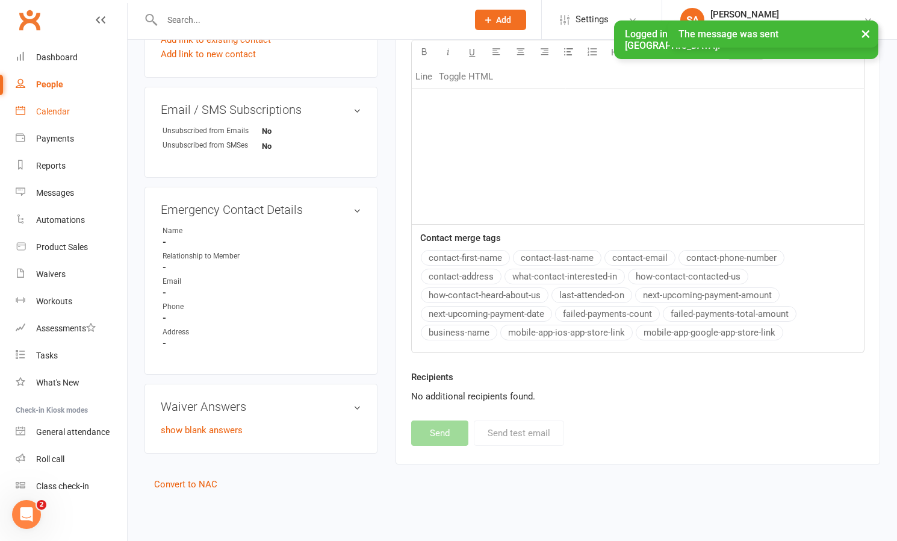
scroll to position [442, 1]
click at [51, 82] on div "People" at bounding box center [49, 84] width 27 height 10
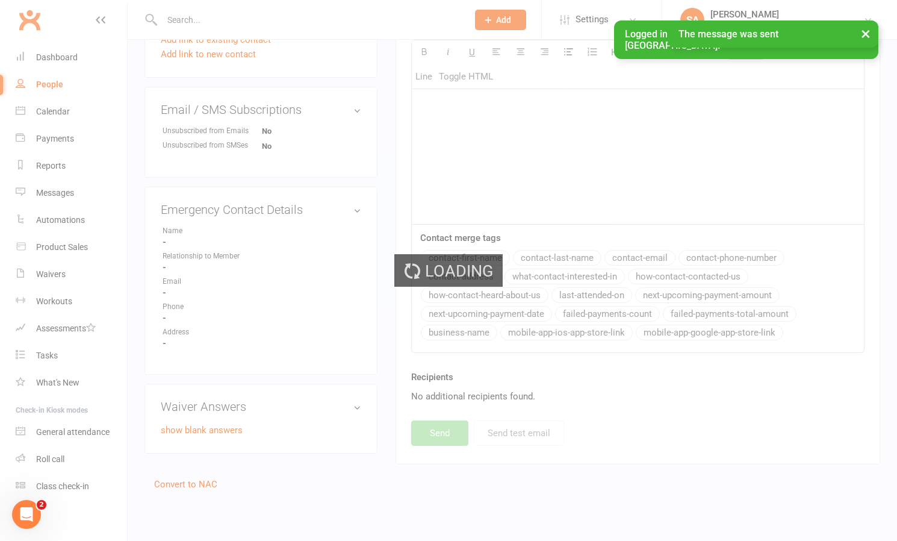
select select "100"
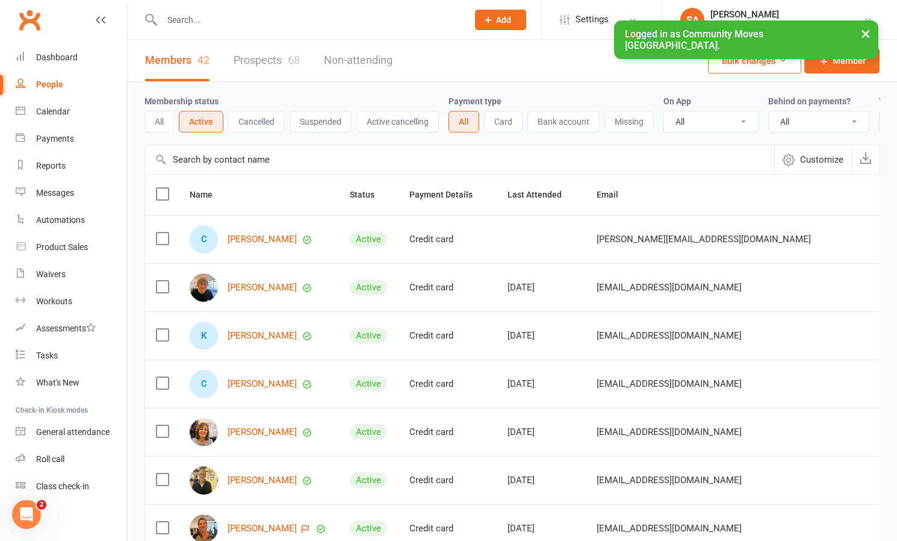
scroll to position [2, 0]
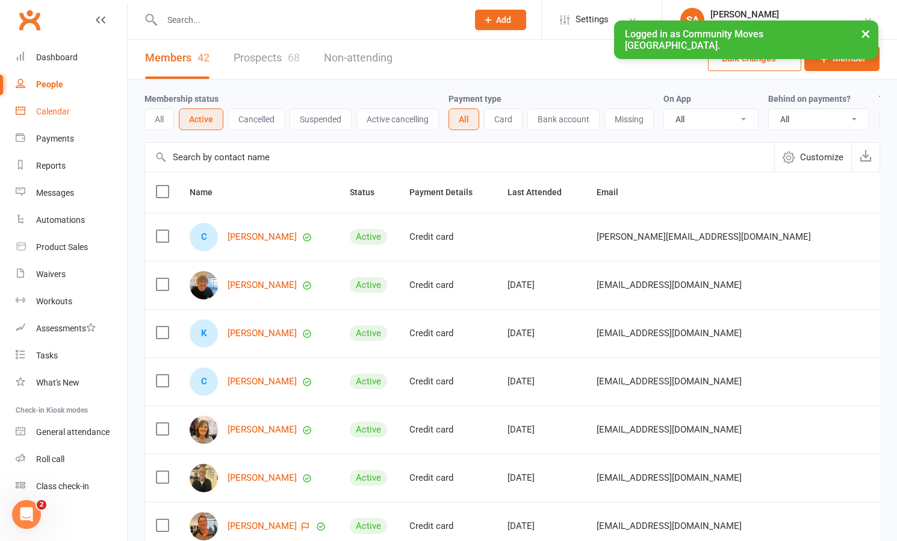
click at [55, 110] on div "Calendar" at bounding box center [53, 112] width 34 height 10
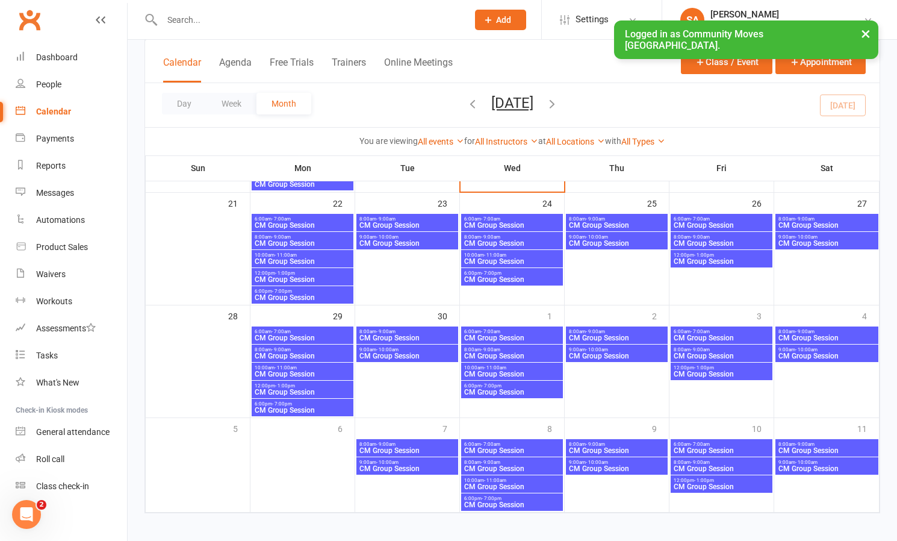
scroll to position [405, 0]
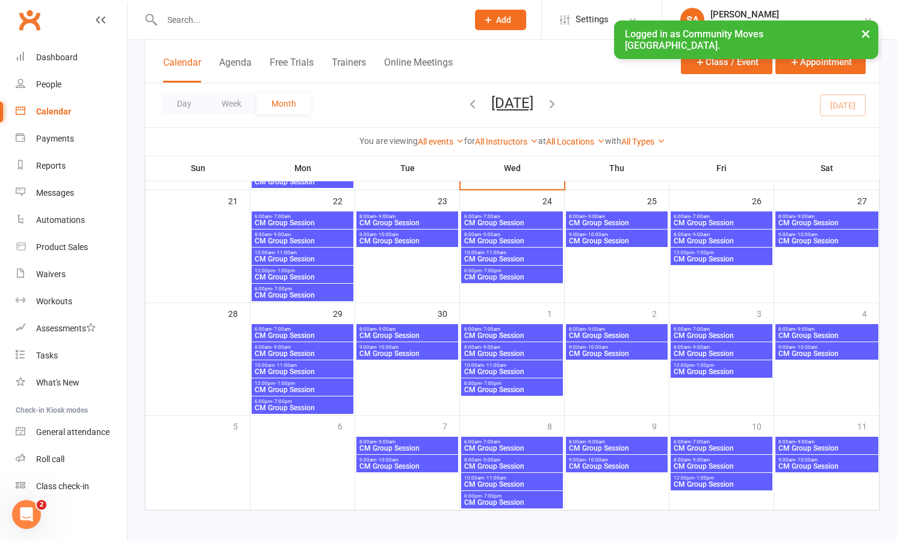
click at [690, 370] on span "CM Group Session" at bounding box center [721, 371] width 97 height 7
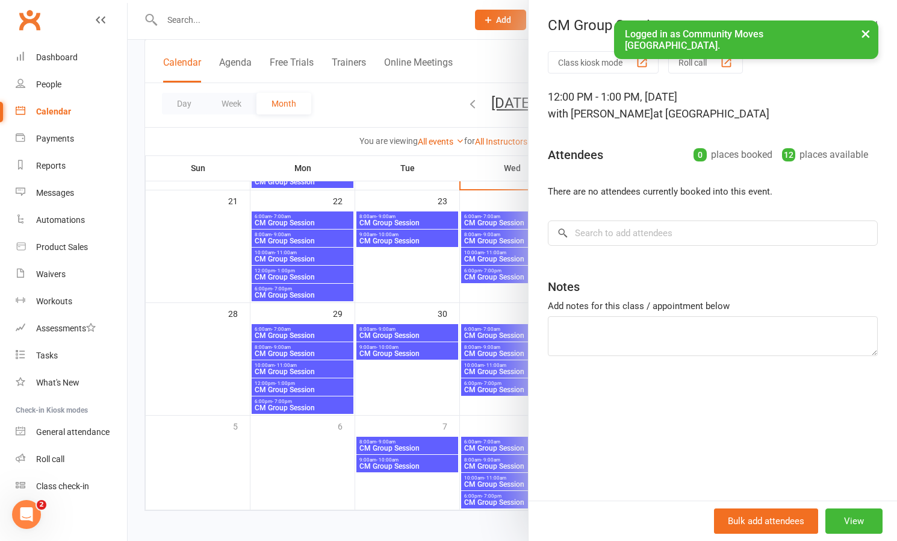
click at [420, 264] on div at bounding box center [512, 270] width 769 height 541
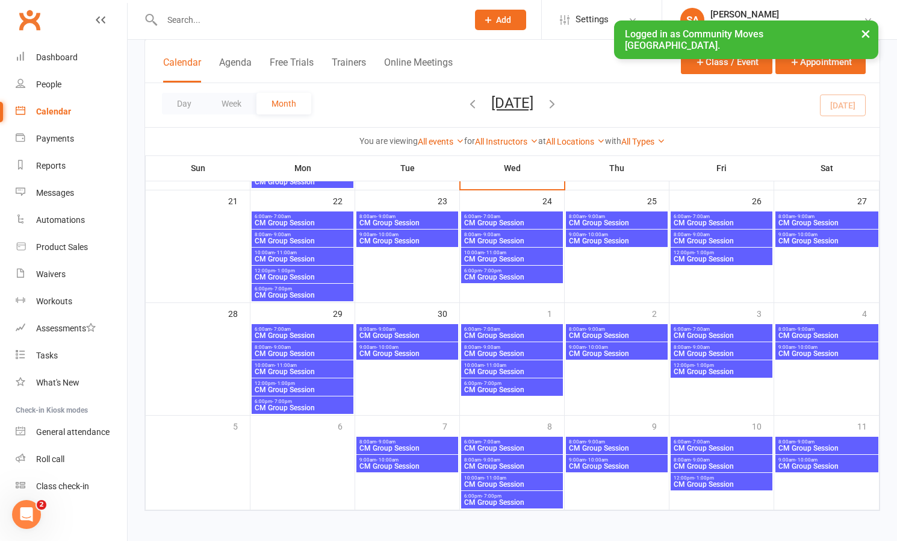
click at [701, 368] on span "CM Group Session" at bounding box center [721, 371] width 97 height 7
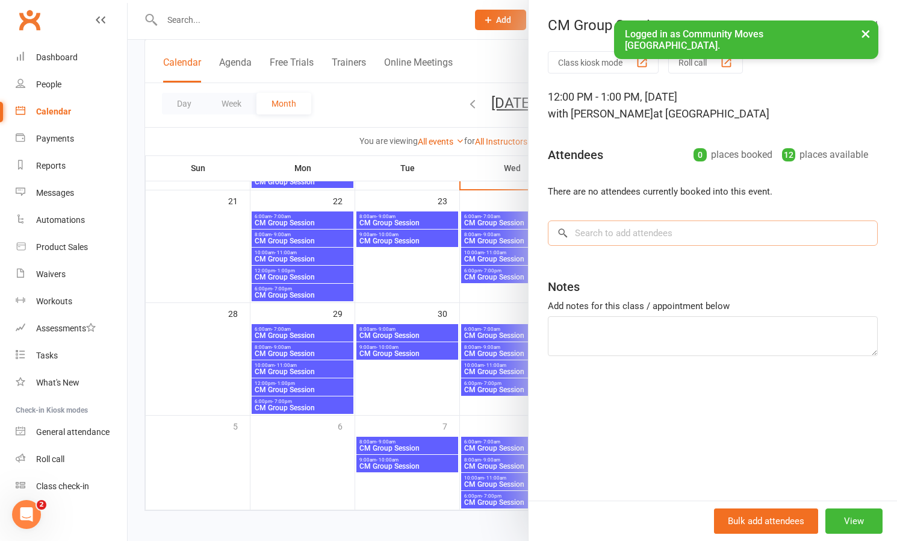
click at [615, 233] on input "search" at bounding box center [713, 232] width 330 height 25
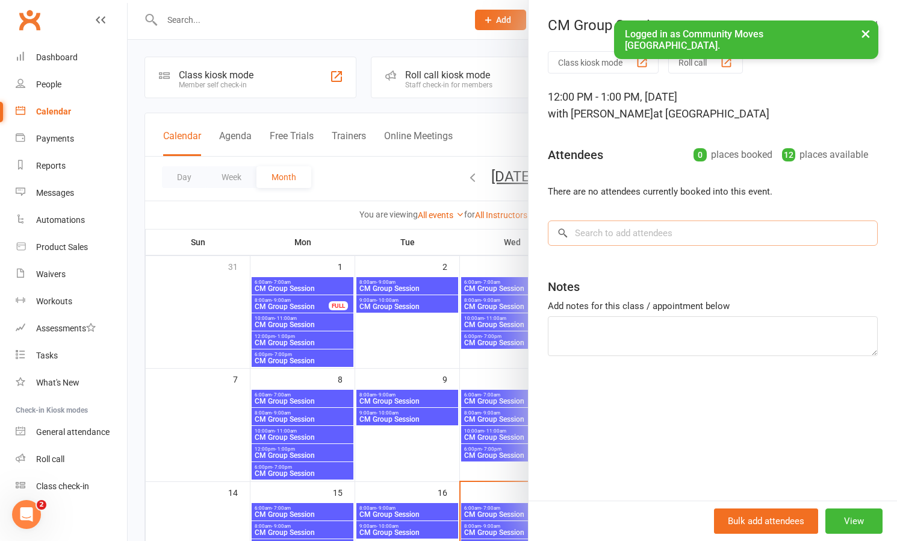
scroll to position [0, 0]
click at [383, 197] on div at bounding box center [512, 270] width 769 height 541
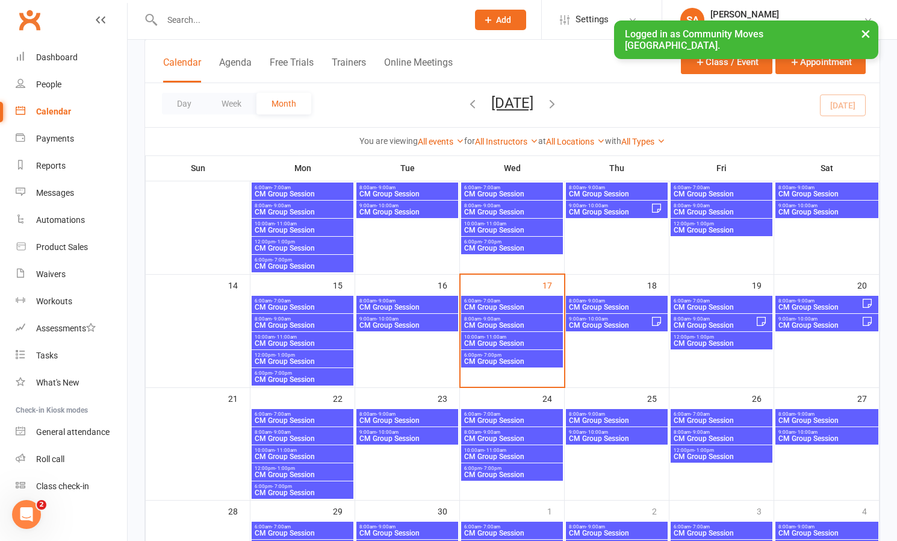
scroll to position [208, 0]
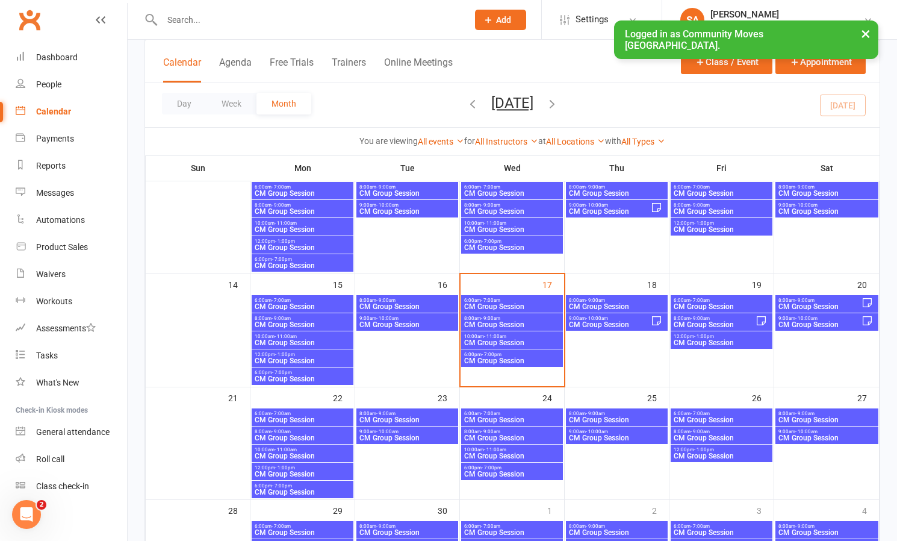
click at [511, 19] on span "Add" at bounding box center [503, 20] width 15 height 10
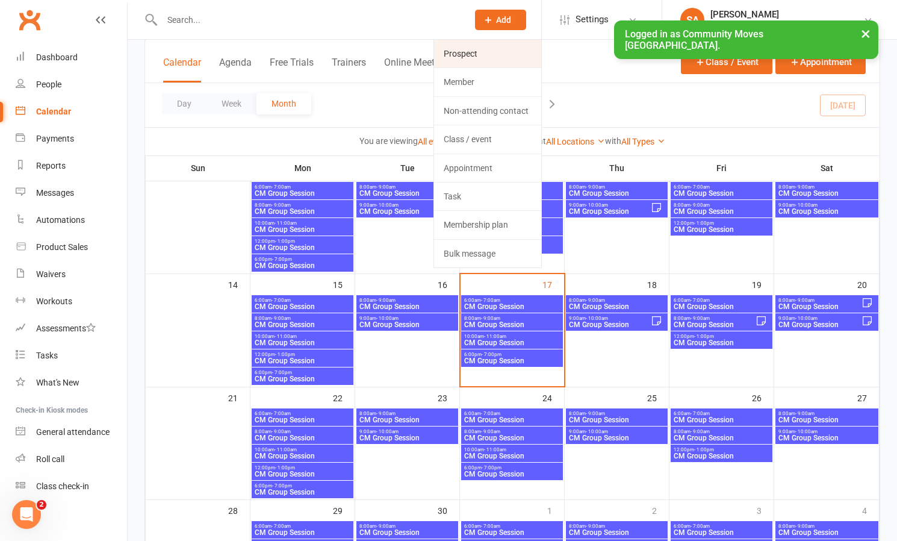
click at [526, 52] on link "Prospect" at bounding box center [487, 54] width 107 height 28
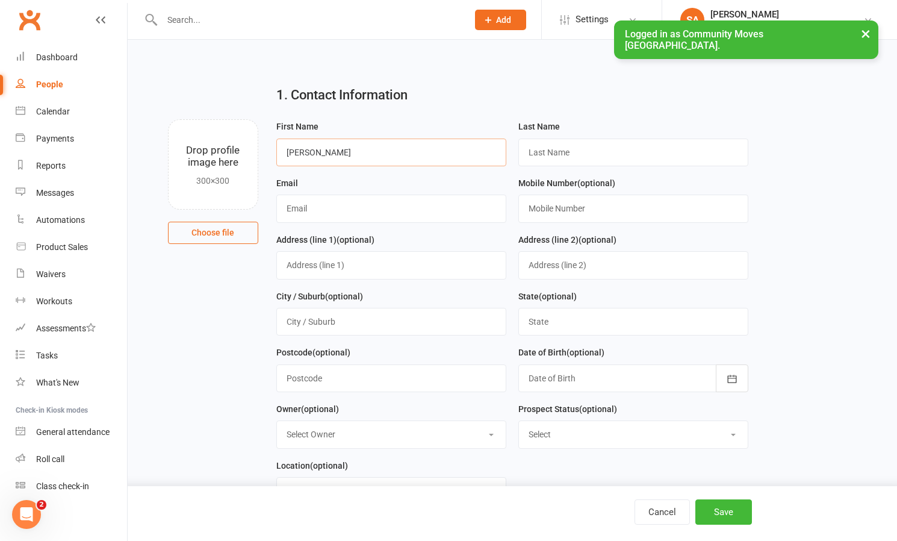
scroll to position [0, 1]
type input "[PERSON_NAME]"
type input "[EMAIL_ADDRESS][DOMAIN_NAME]"
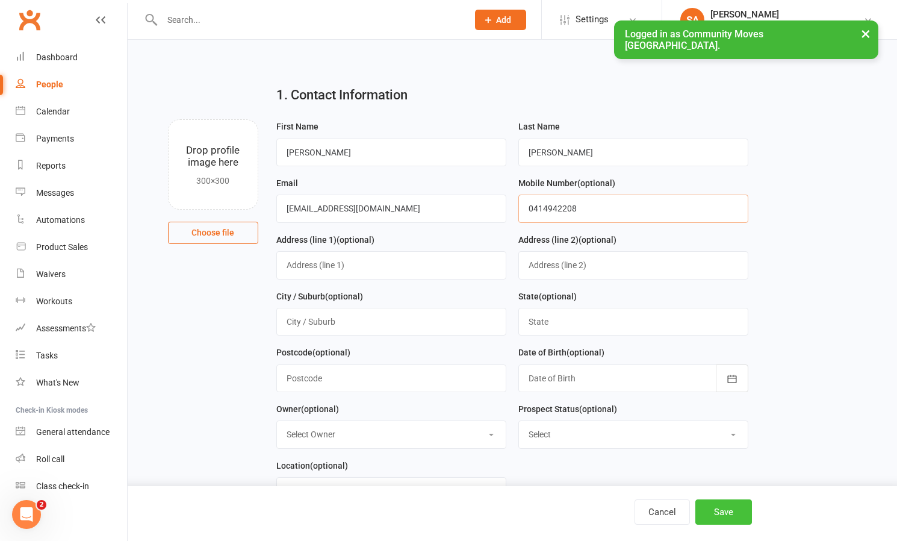
type input "0414942208"
click at [731, 512] on button "Save" at bounding box center [723, 511] width 57 height 25
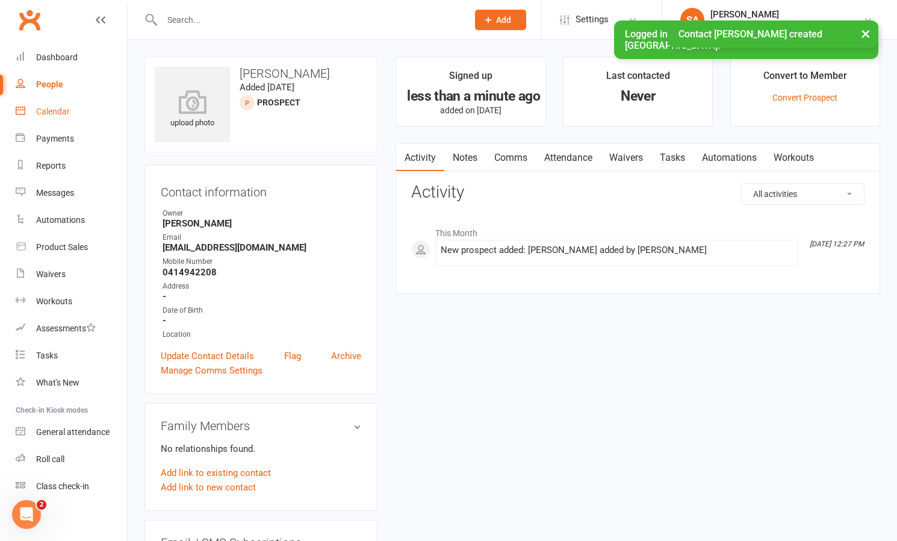
click at [54, 110] on div "Calendar" at bounding box center [53, 112] width 34 height 10
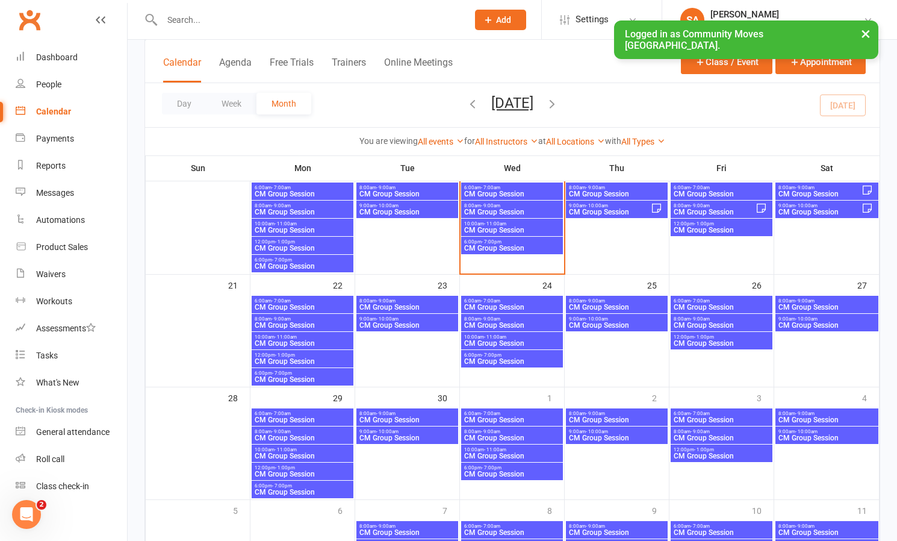
scroll to position [322, 0]
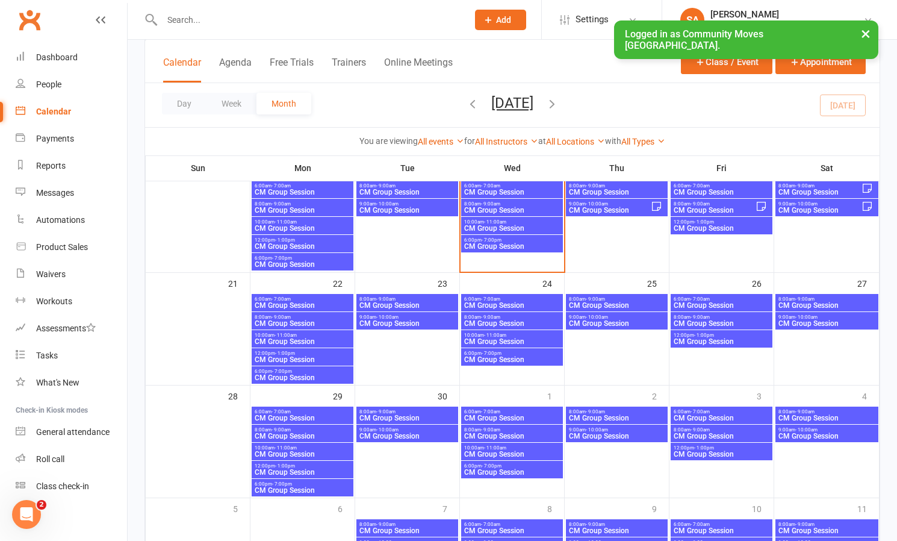
click at [720, 450] on span "CM Group Session" at bounding box center [721, 453] width 97 height 7
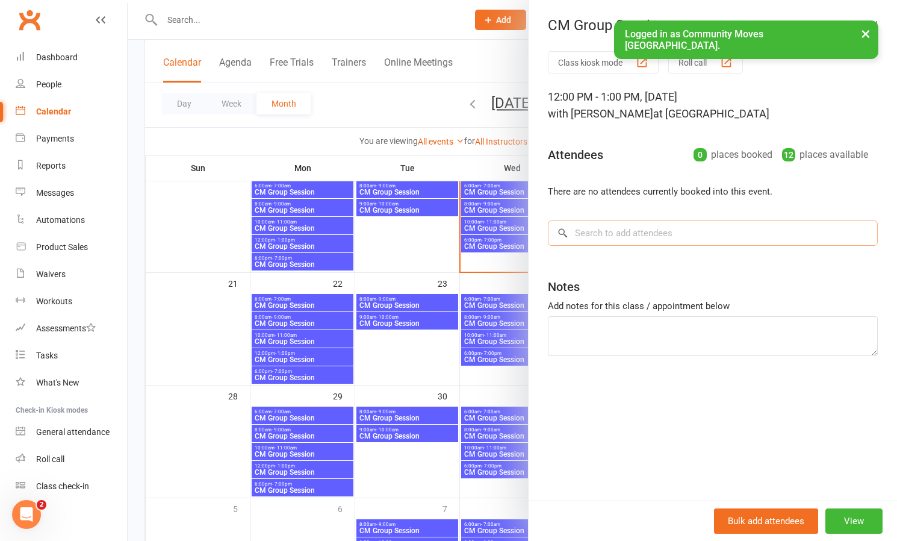
click at [595, 233] on input "search" at bounding box center [713, 232] width 330 height 25
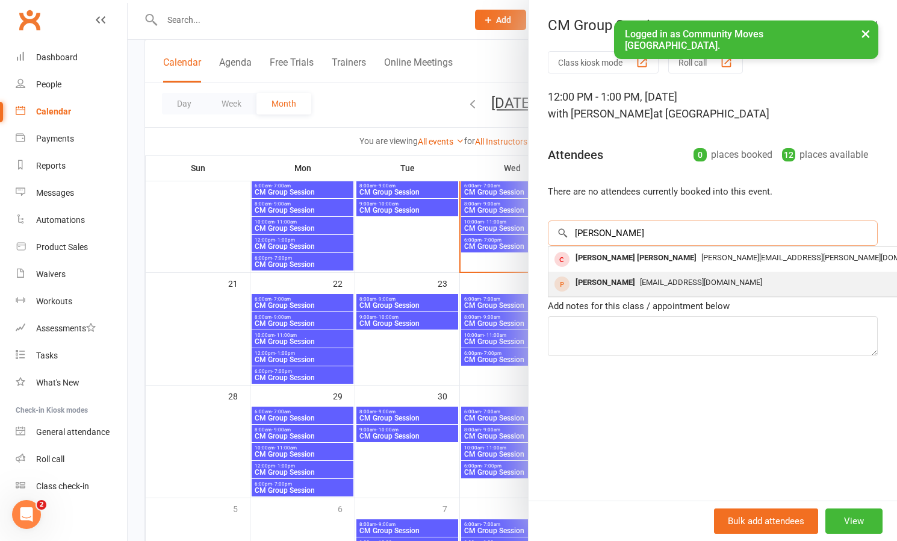
type input "[PERSON_NAME]"
click at [601, 284] on div "[PERSON_NAME]" at bounding box center [605, 282] width 69 height 17
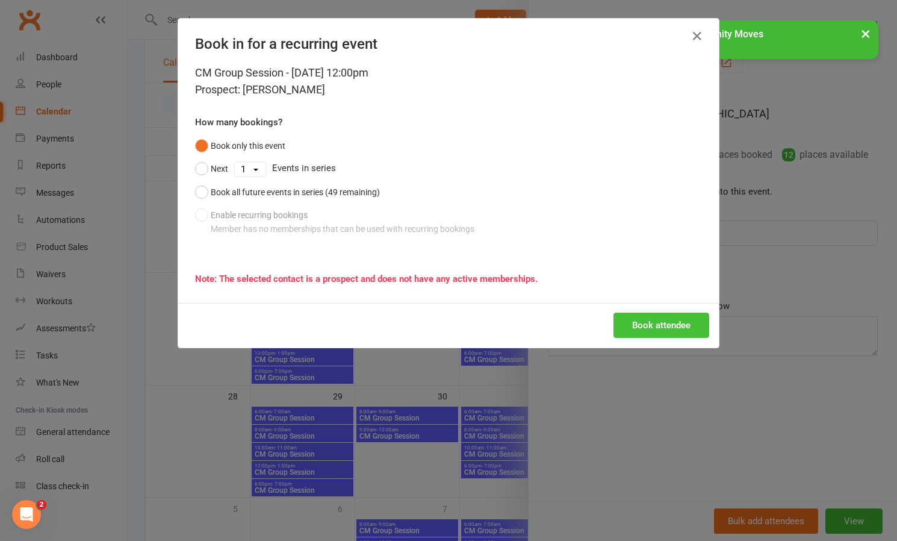
click at [642, 326] on button "Book attendee" at bounding box center [661, 324] width 96 height 25
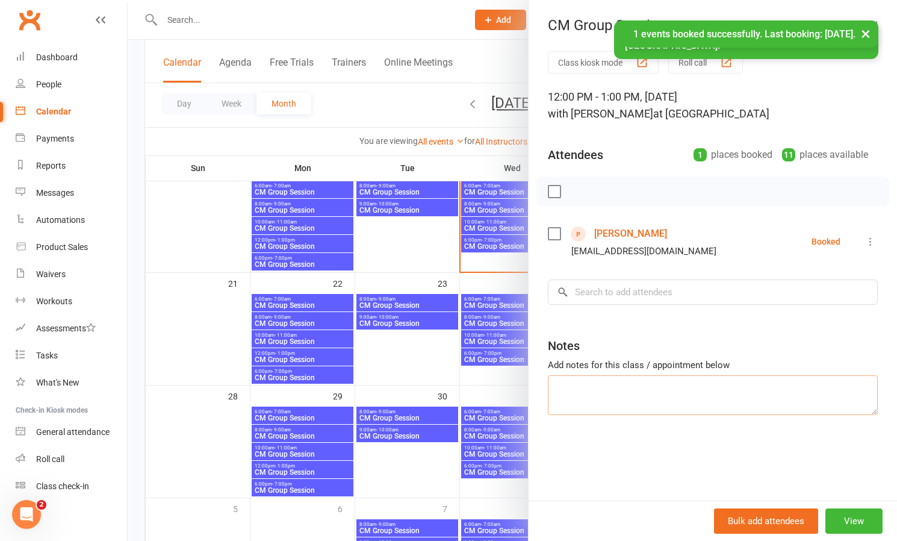
click at [610, 392] on textarea at bounding box center [713, 395] width 330 height 40
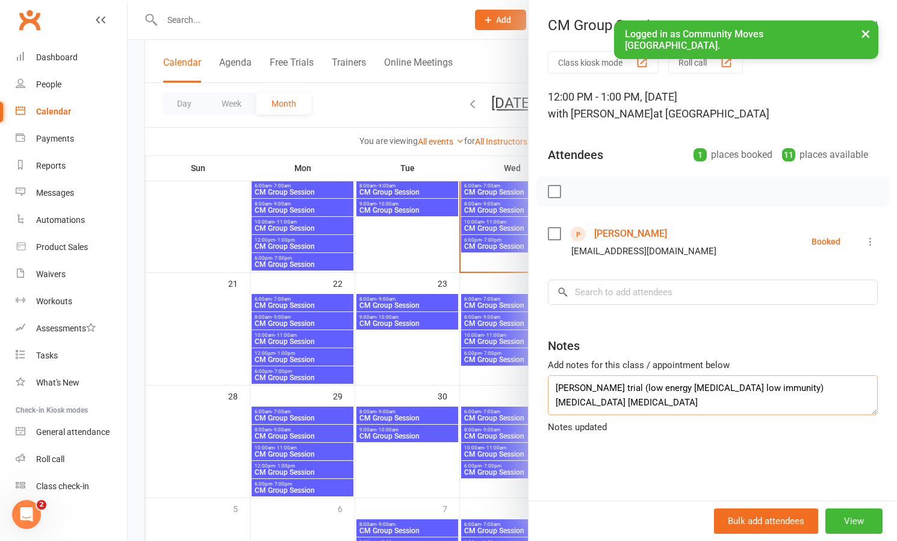
type textarea "[PERSON_NAME] trial (low energy [MEDICAL_DATA] low immunity) [MEDICAL_DATA] [ME…"
click at [501, 482] on div at bounding box center [512, 270] width 769 height 541
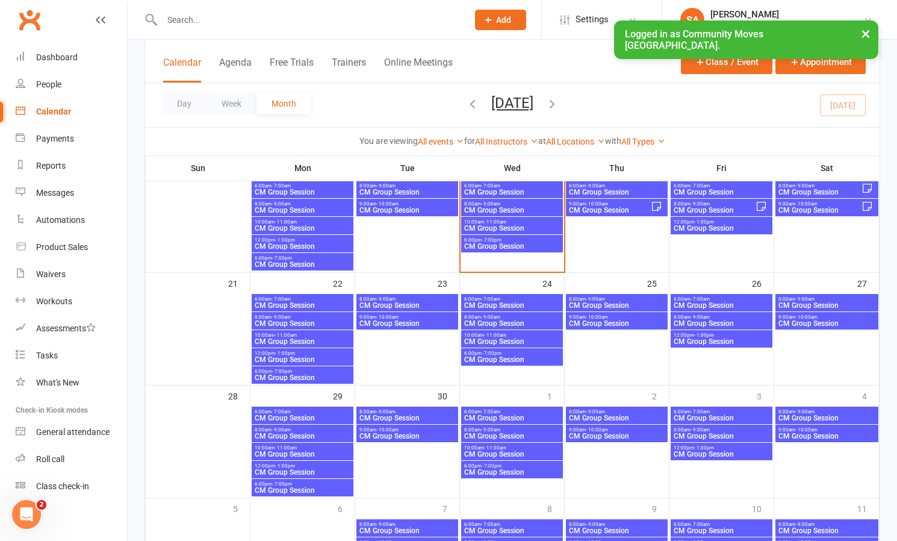
click at [733, 447] on span "12:00pm - 1:00pm" at bounding box center [721, 447] width 97 height 5
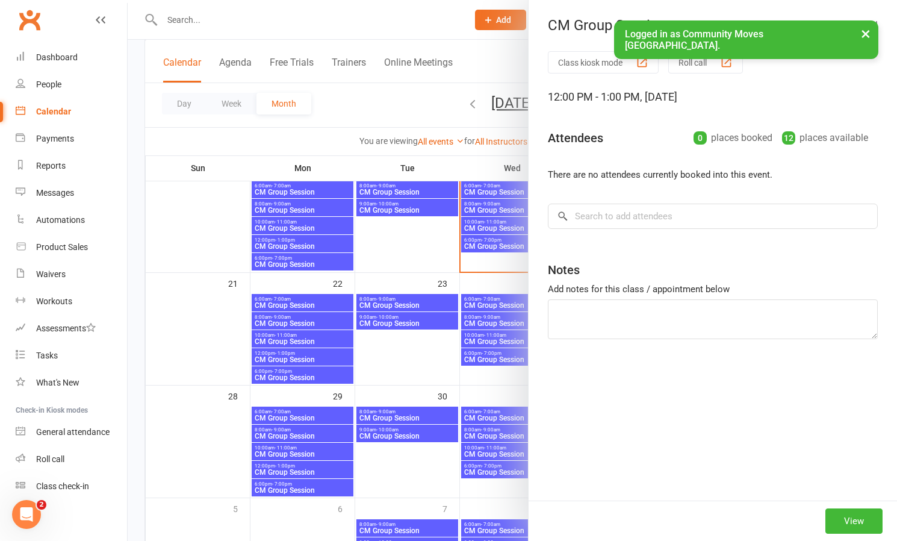
type textarea "[PERSON_NAME] trial (low energy [MEDICAL_DATA] low immunity) [MEDICAL_DATA] [ME…"
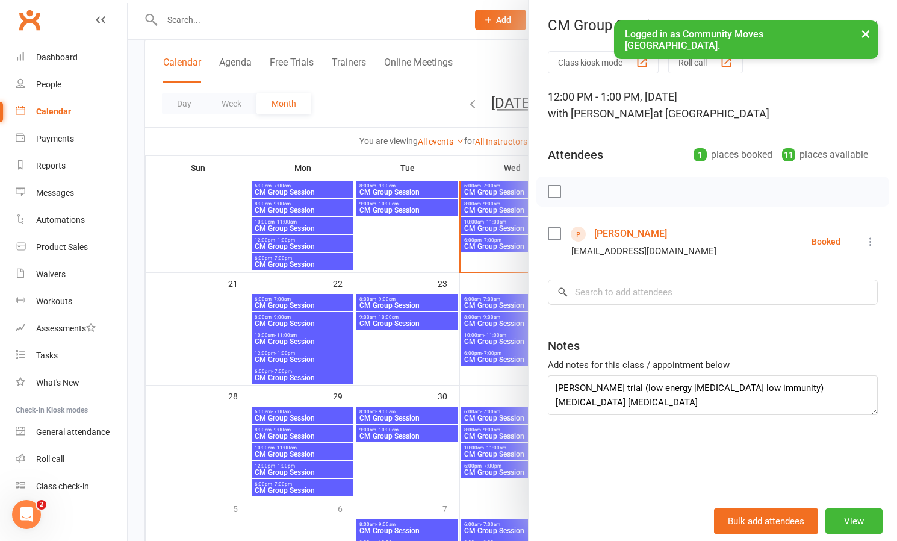
click at [618, 231] on link "[PERSON_NAME]" at bounding box center [630, 233] width 73 height 19
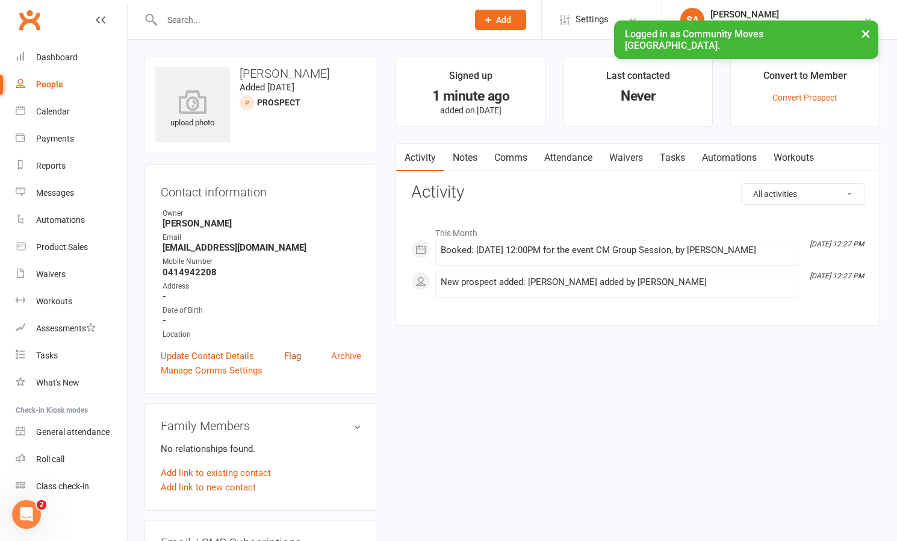
click at [291, 352] on link "Flag" at bounding box center [292, 356] width 17 height 14
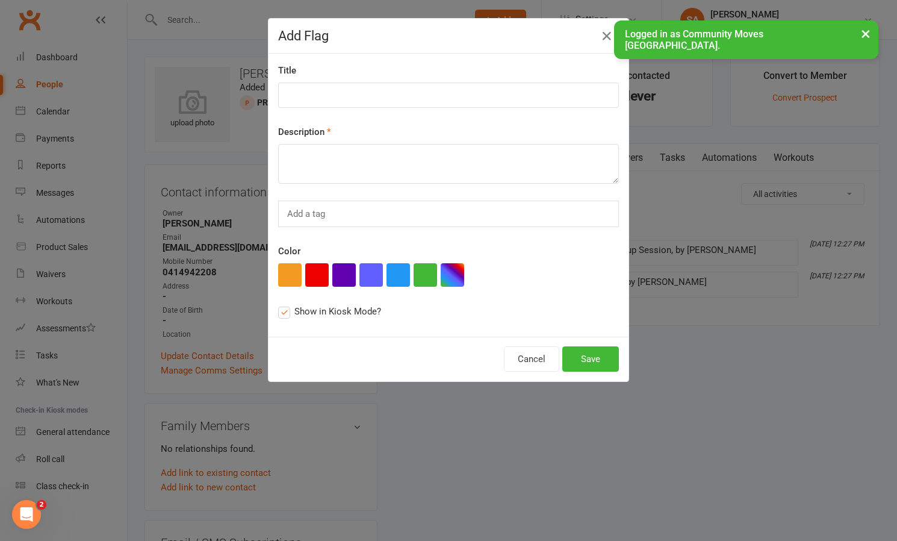
scroll to position [2, 0]
click at [338, 149] on textarea at bounding box center [448, 161] width 341 height 40
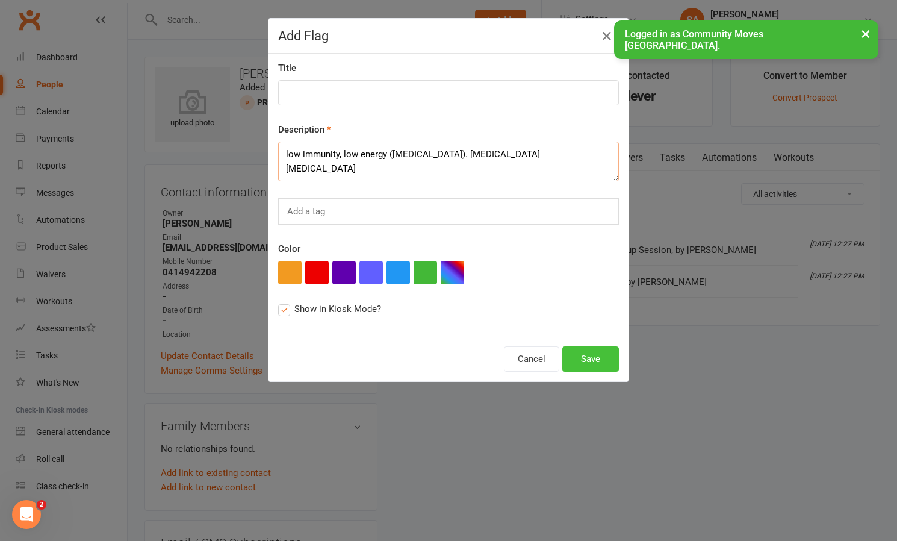
type textarea "low immunity, low energy ([MEDICAL_DATA]). [MEDICAL_DATA] [MEDICAL_DATA]"
click at [588, 356] on button "Save" at bounding box center [590, 358] width 57 height 25
